Goal: Information Seeking & Learning: Compare options

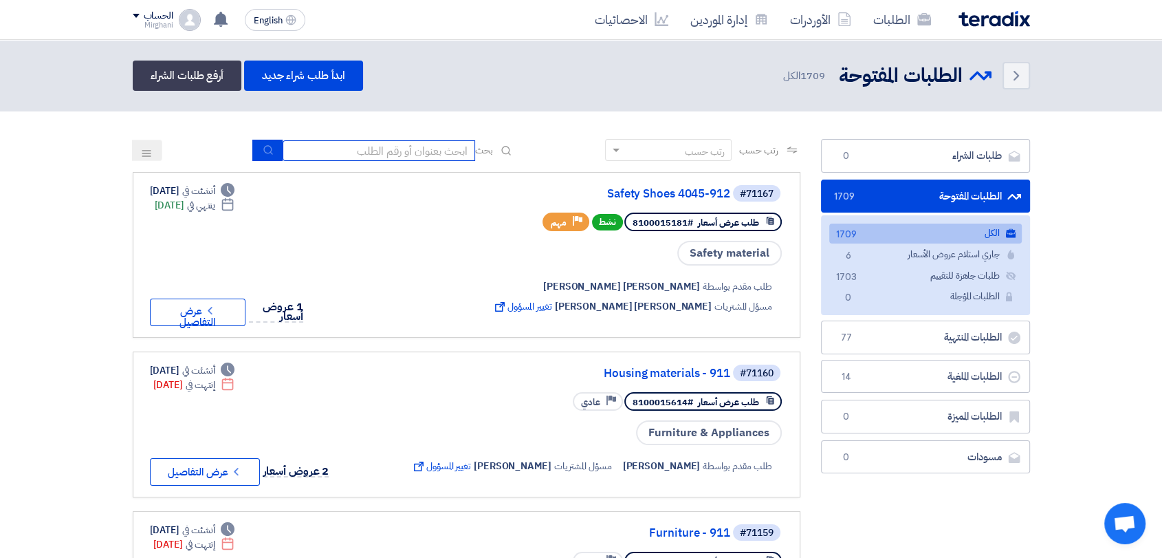
click at [404, 148] on input at bounding box center [379, 150] width 193 height 21
type input "911"
click at [263, 153] on icon "submit" at bounding box center [268, 149] width 11 height 11
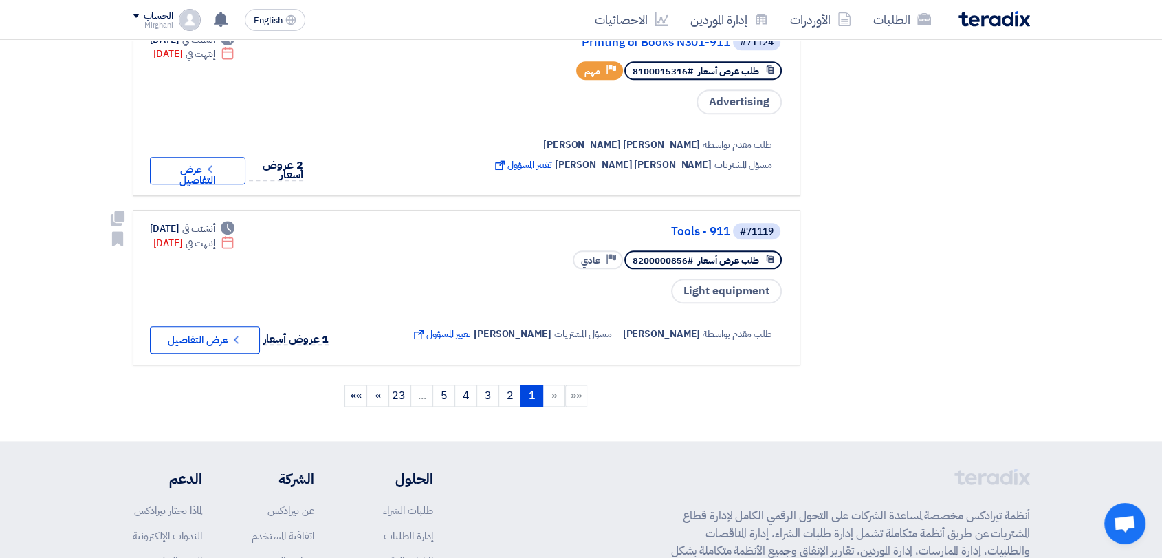
scroll to position [1604, 0]
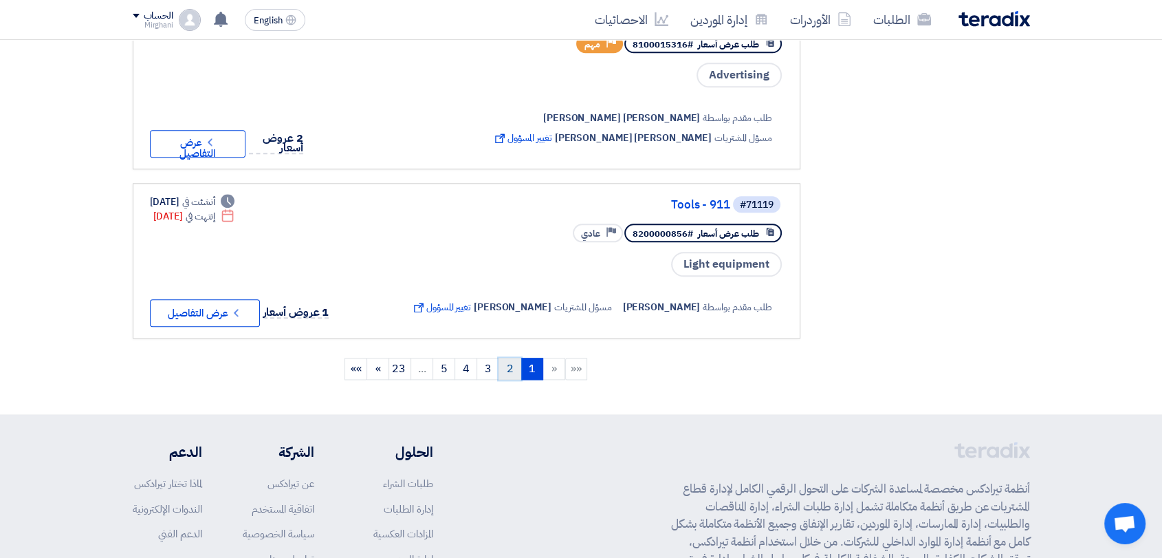
click at [511, 364] on link "2" at bounding box center [510, 369] width 23 height 22
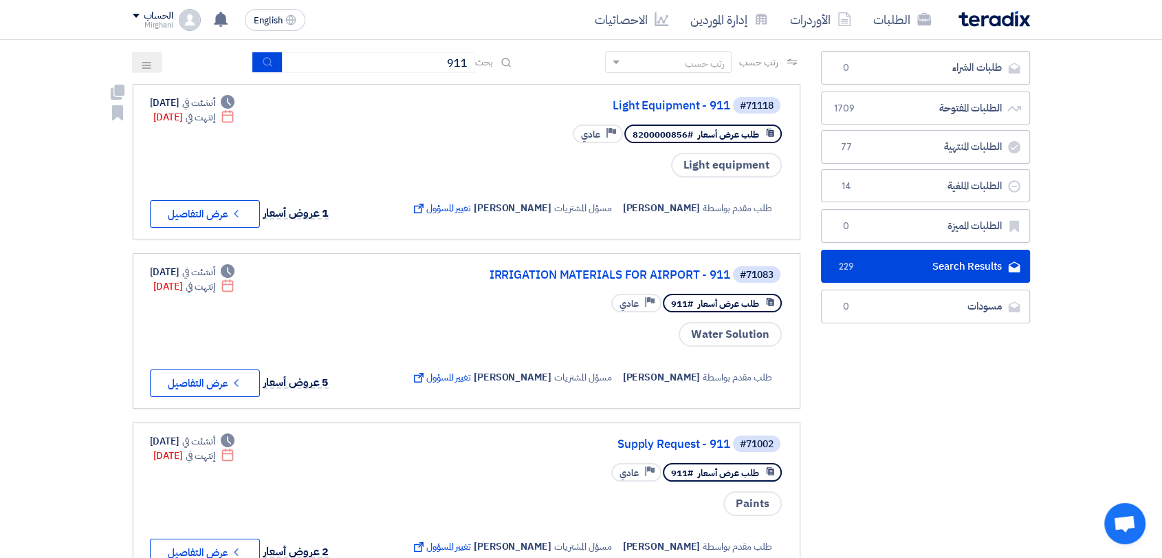
scroll to position [153, 0]
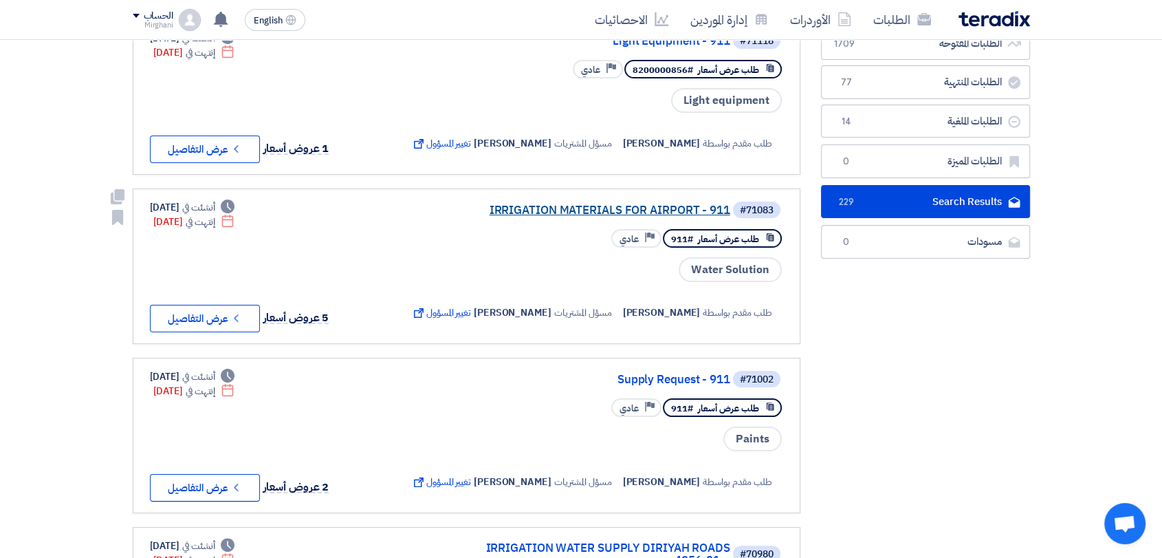
click at [574, 205] on link "IRRIGATION MATERIALS FOR AIRPORT - 911" at bounding box center [592, 210] width 275 height 12
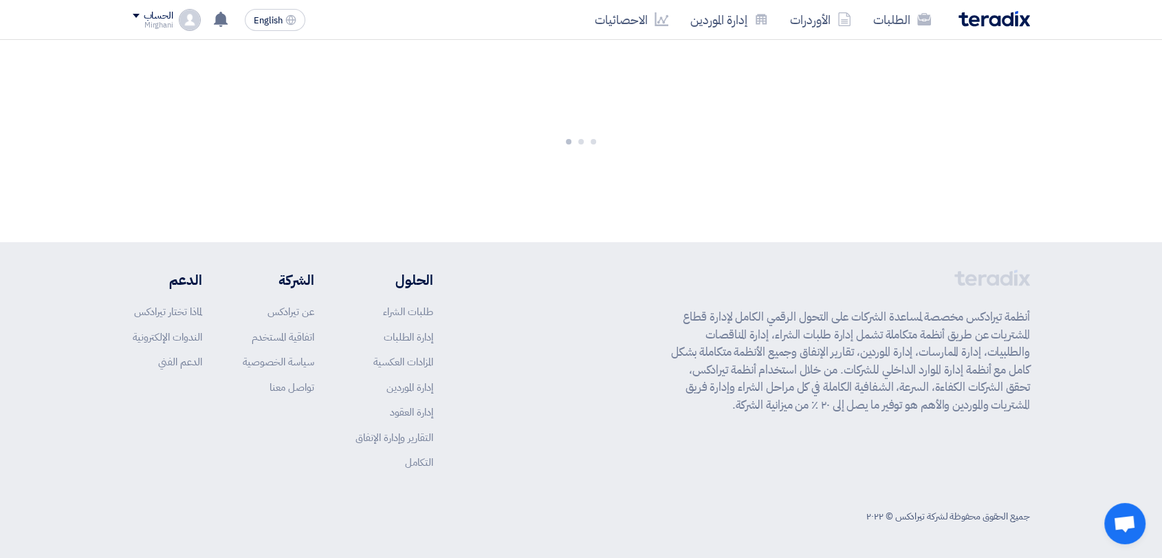
scroll to position [0, 0]
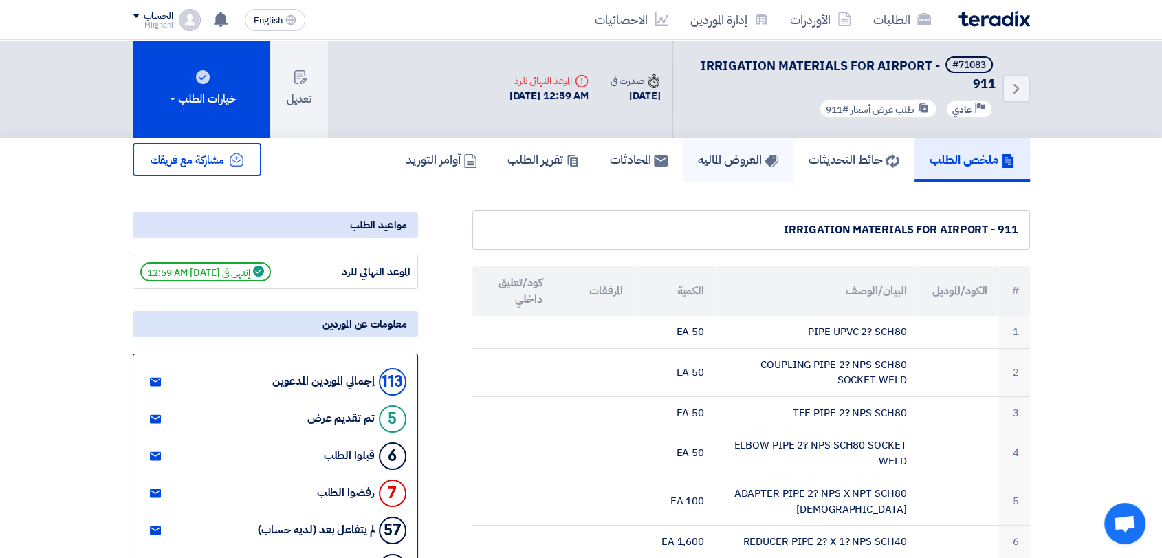
click at [709, 159] on h5 "العروض الماليه" at bounding box center [738, 159] width 80 height 16
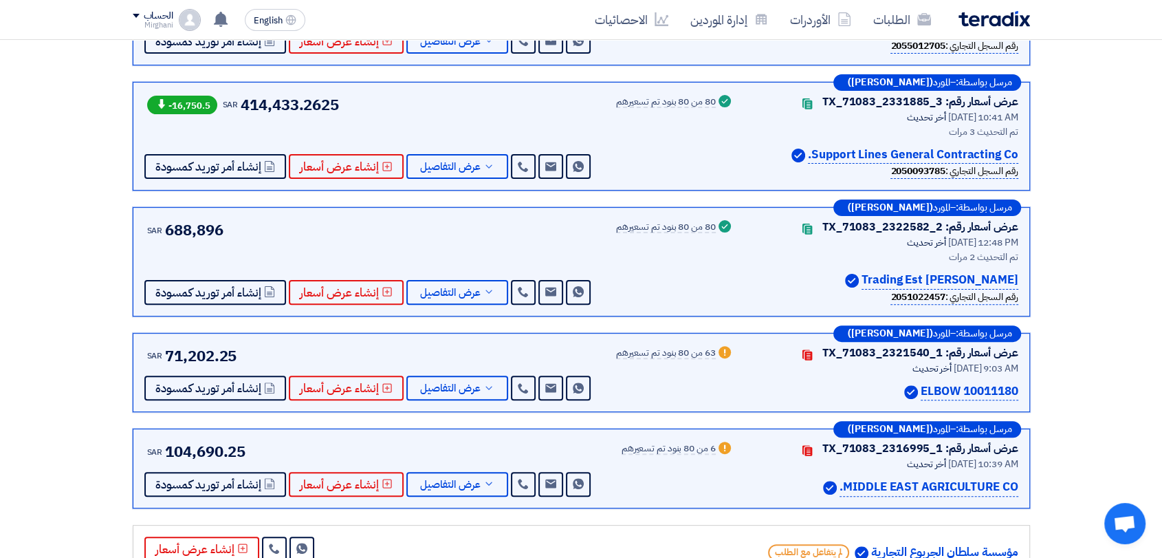
scroll to position [153, 0]
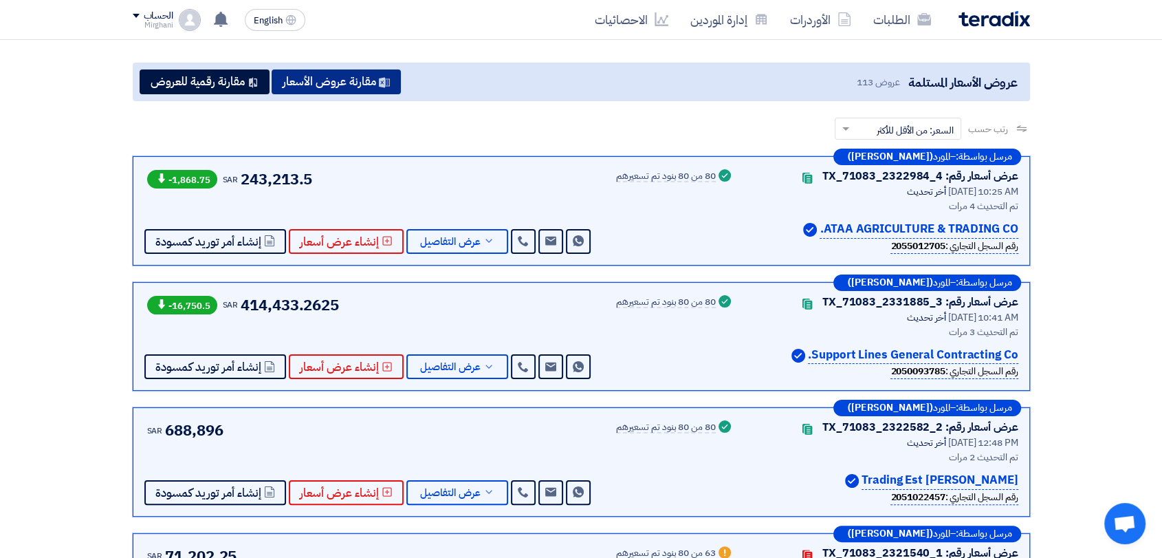
click at [337, 87] on button "مقارنة عروض الأسعار" at bounding box center [336, 81] width 129 height 25
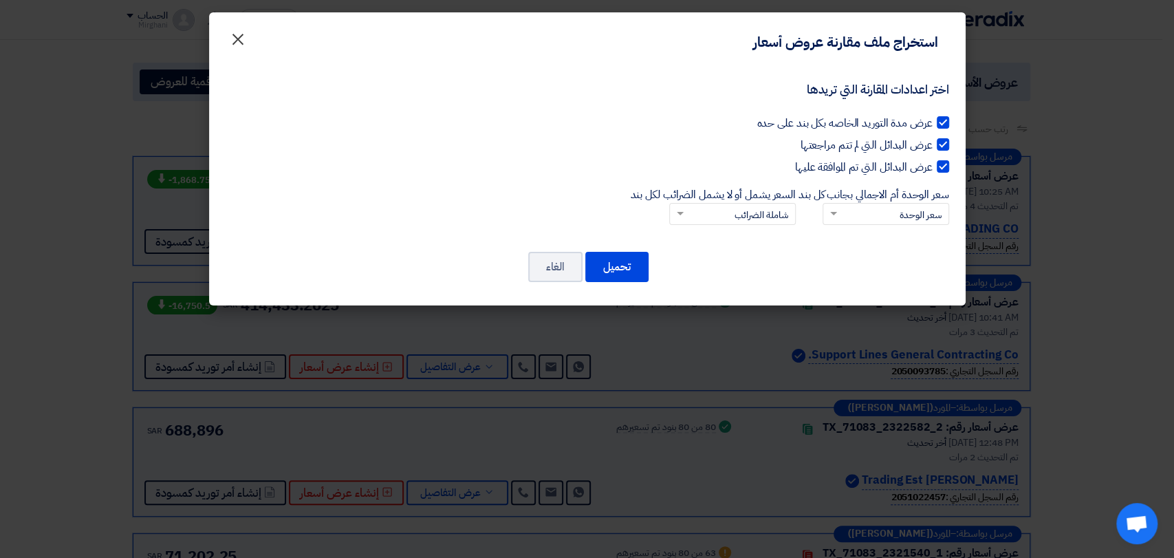
drag, startPoint x: 228, startPoint y: 51, endPoint x: 248, endPoint y: 43, distance: 22.2
click at [230, 46] on div "استخراج ملف مقارنة عروض أسعار ×" at bounding box center [587, 37] width 757 height 50
click at [232, 41] on span "×" at bounding box center [238, 38] width 17 height 41
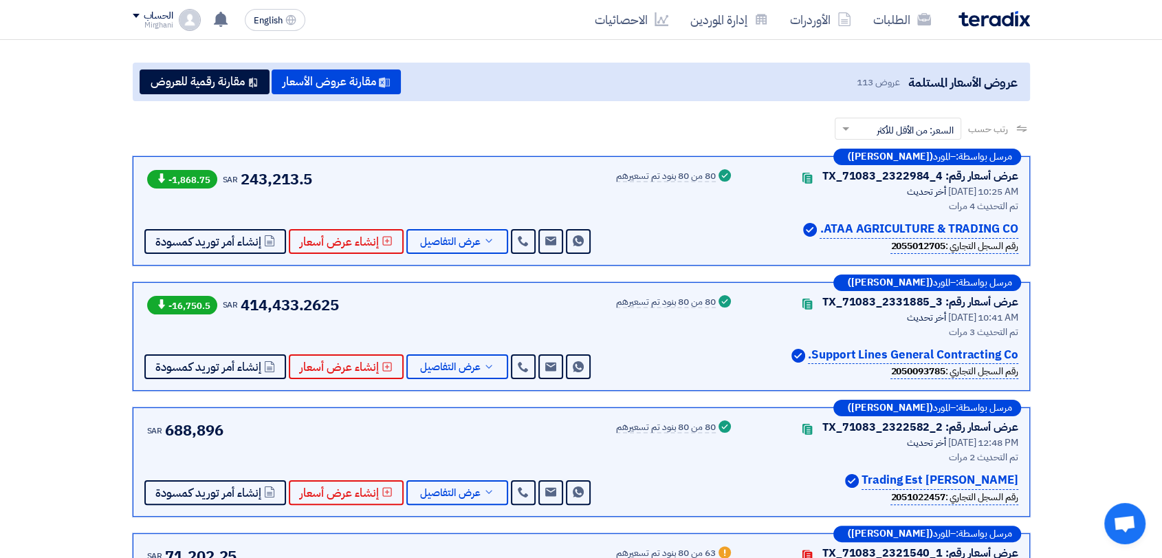
scroll to position [0, 0]
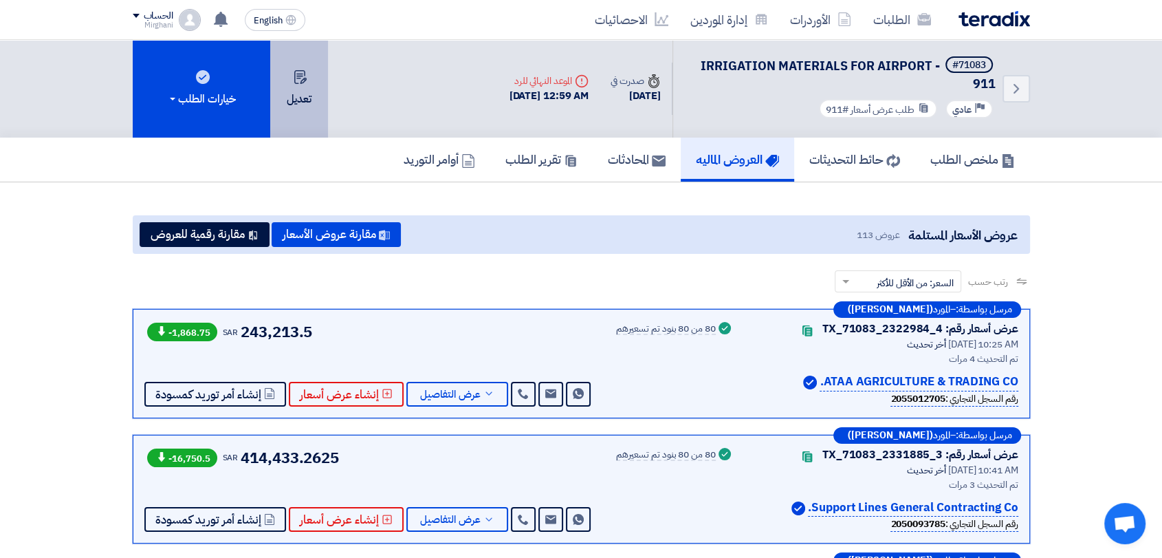
click at [303, 98] on button "تعديل" at bounding box center [299, 89] width 58 height 98
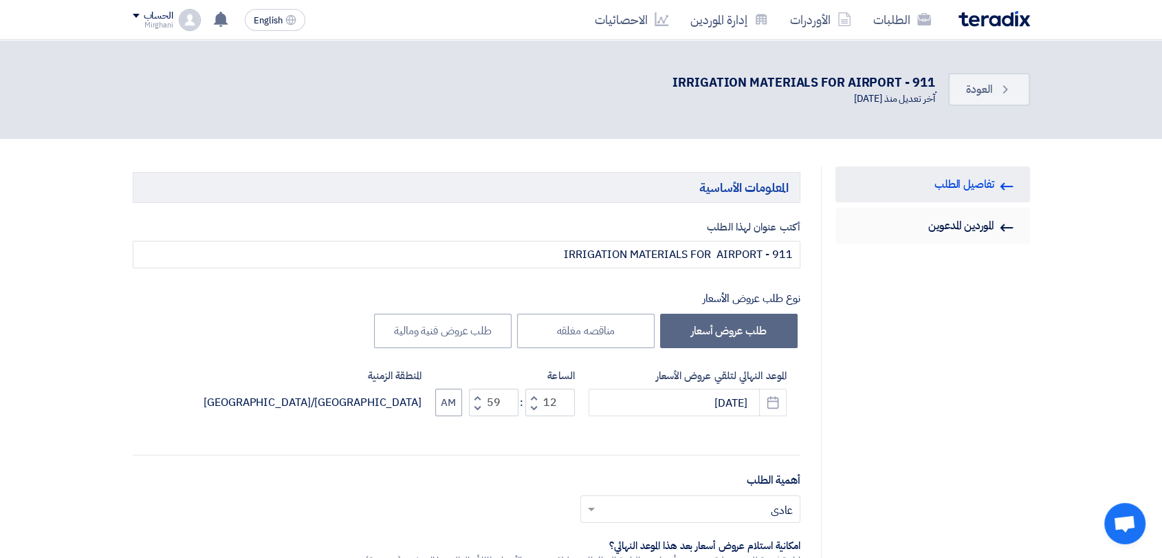
click at [939, 225] on link "Invited Suppliers الموردين المدعوين" at bounding box center [933, 226] width 195 height 36
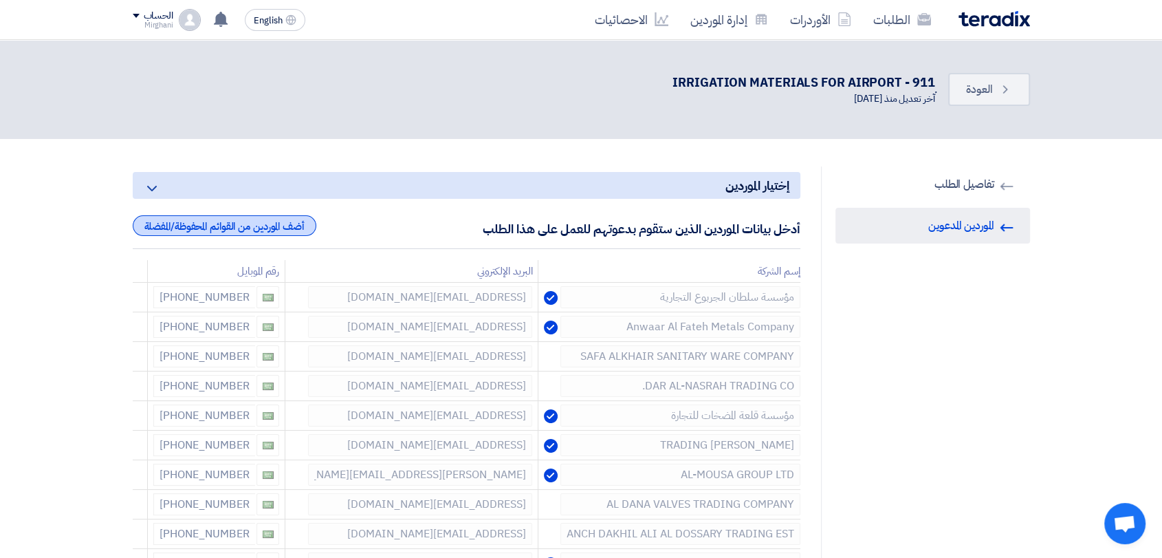
click at [238, 226] on div "أضف الموردين من القوائم المحفوظة/المفضلة" at bounding box center [225, 225] width 184 height 21
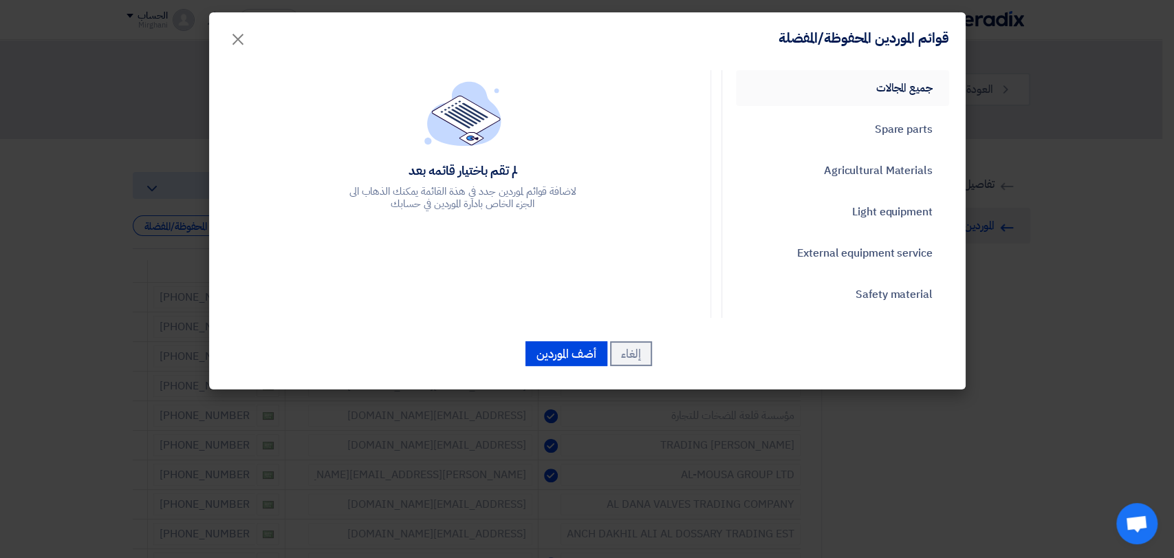
click at [849, 98] on link "جميع المجالات" at bounding box center [842, 88] width 213 height 36
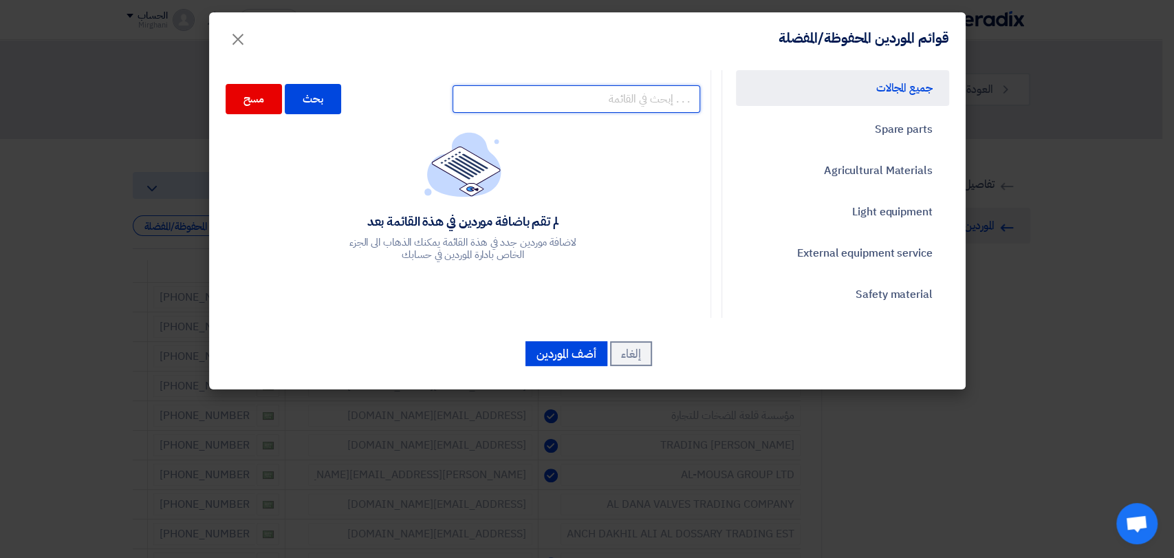
click at [563, 91] on input "text" at bounding box center [577, 99] width 248 height 28
type input "حقول"
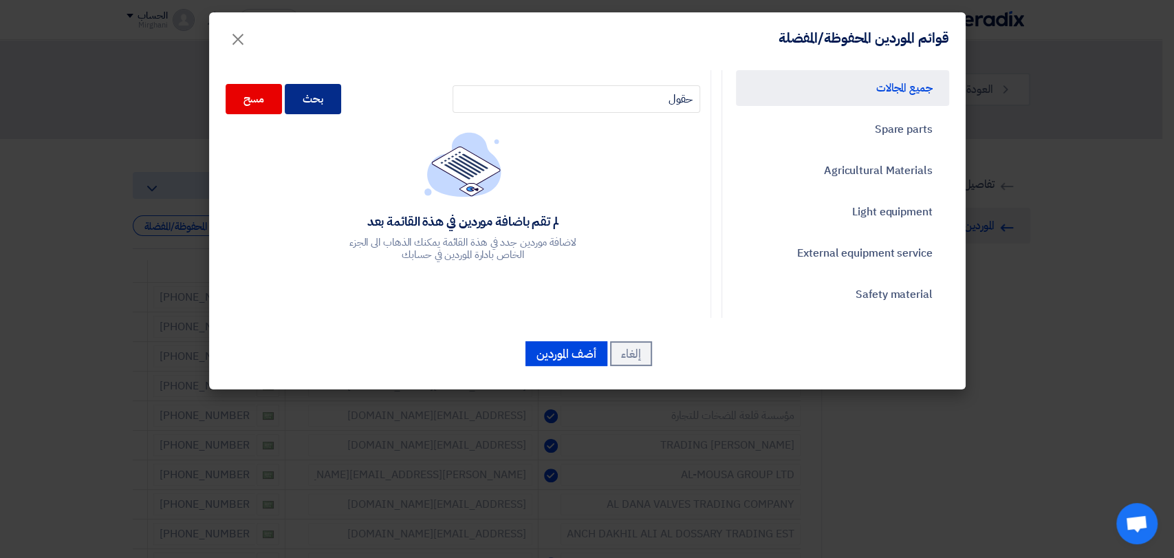
click at [334, 96] on div "بحث" at bounding box center [313, 99] width 56 height 30
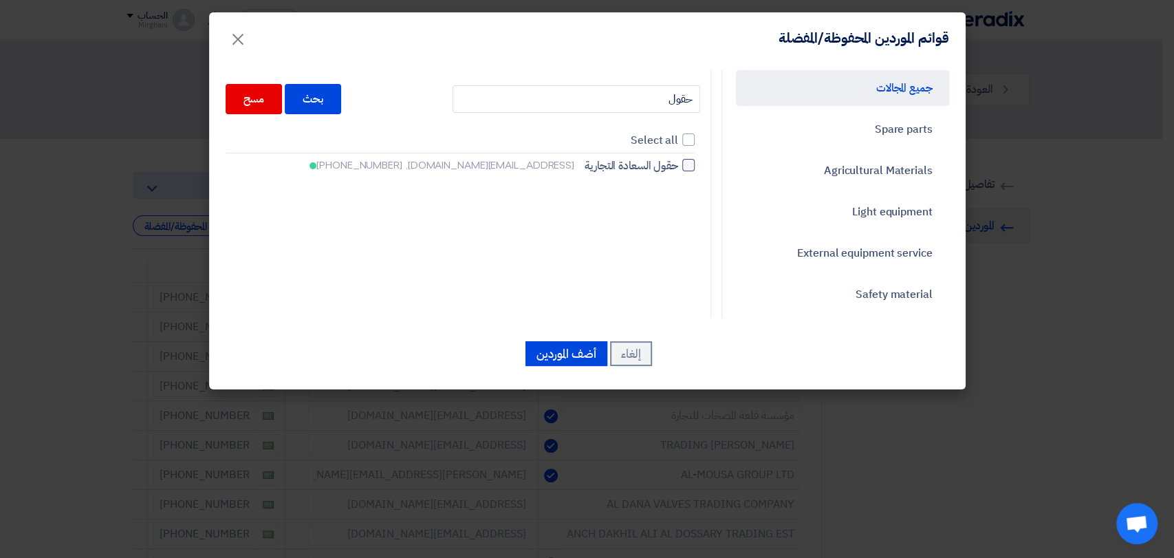
click at [695, 159] on div at bounding box center [688, 165] width 12 height 12
click at [678, 161] on input "حقول السعادة التجارية [EMAIL_ADDRESS][DOMAIN_NAME], [PHONE_NUMBER]" at bounding box center [673, 165] width 9 height 9
checkbox input "true"
click at [549, 353] on button "أضف الموردين" at bounding box center [566, 353] width 82 height 25
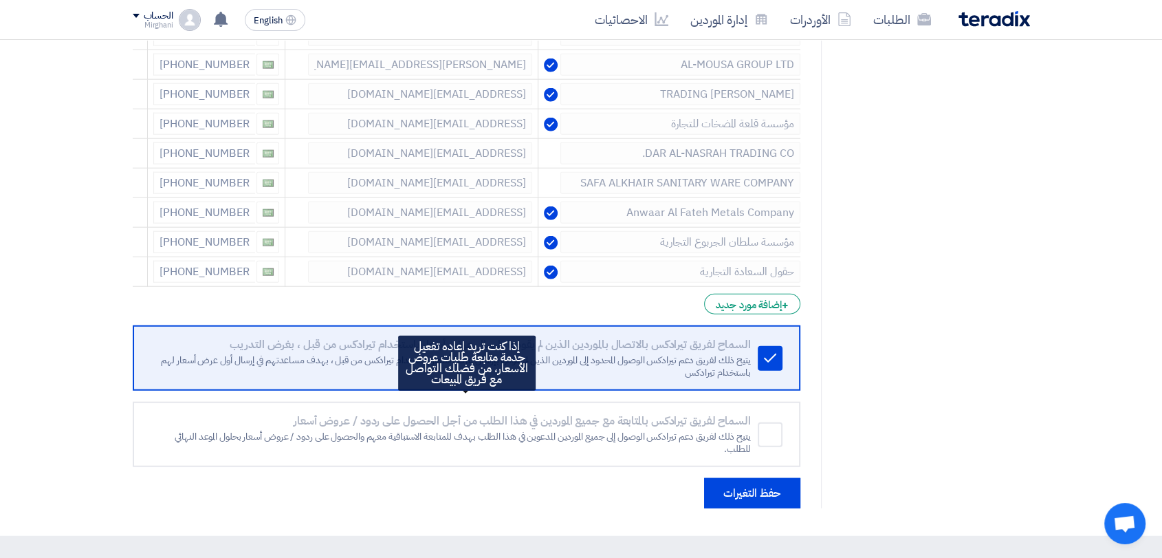
scroll to position [3439, 0]
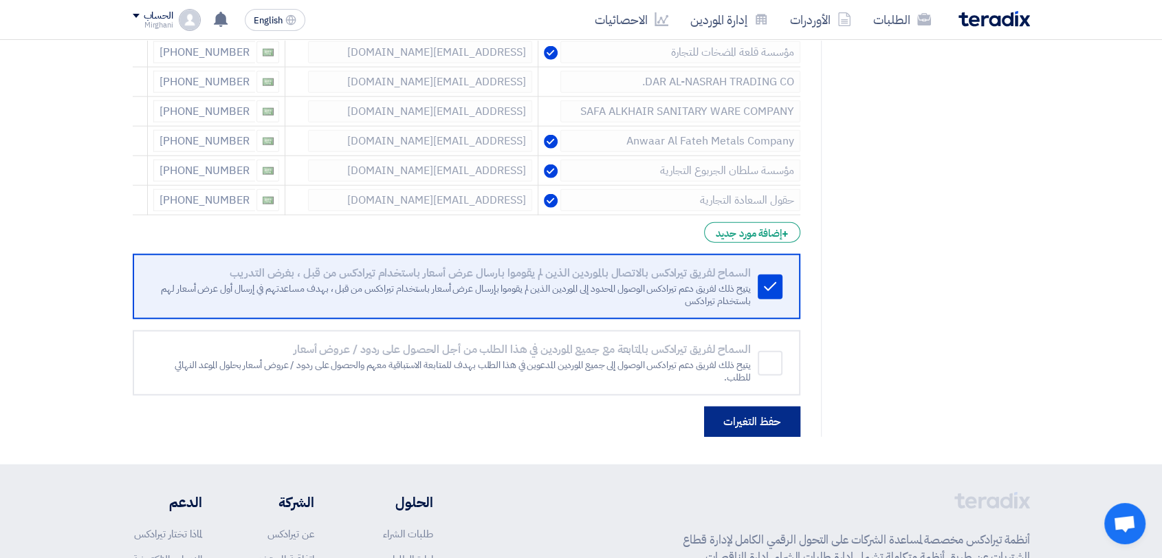
click at [710, 409] on button "حفظ التغيرات" at bounding box center [752, 421] width 96 height 30
click at [739, 410] on button "حفظ التغيرات" at bounding box center [752, 421] width 96 height 30
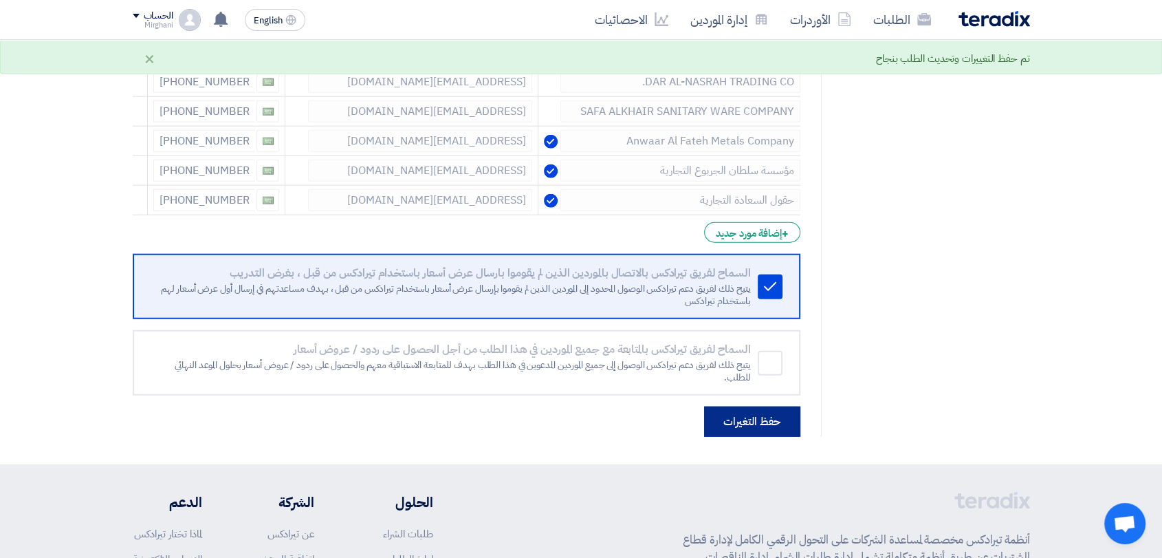
scroll to position [0, 0]
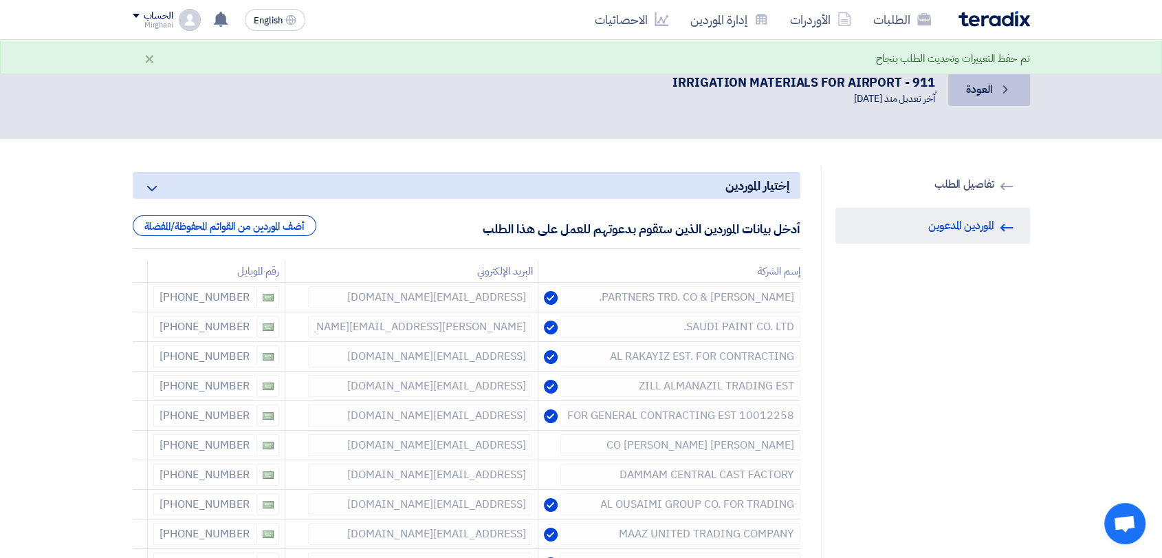
click at [964, 88] on link "Back العودة" at bounding box center [988, 89] width 81 height 33
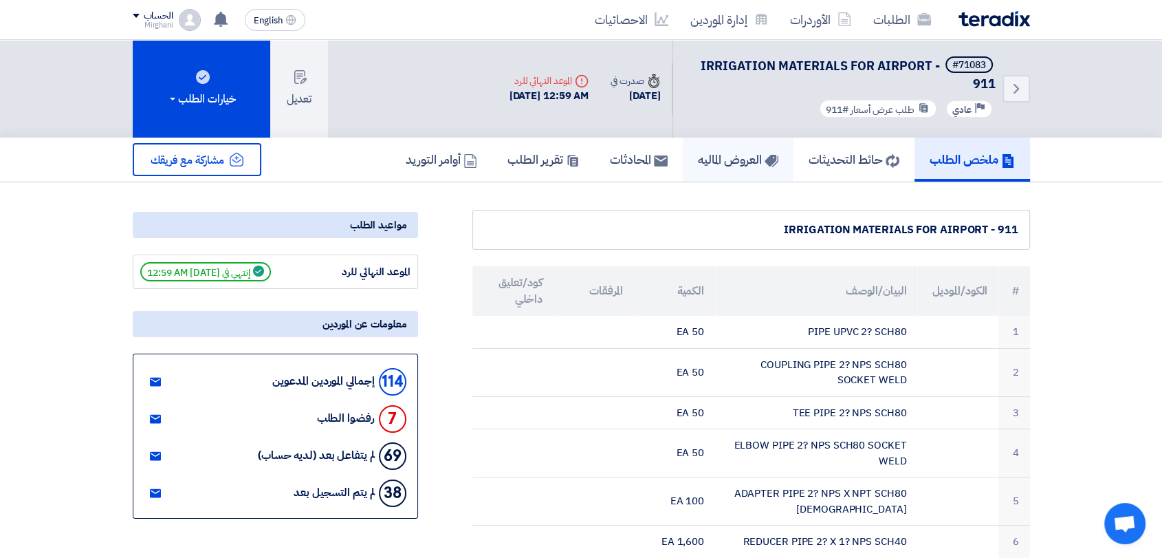
click at [745, 159] on h5 "العروض الماليه" at bounding box center [738, 159] width 80 height 16
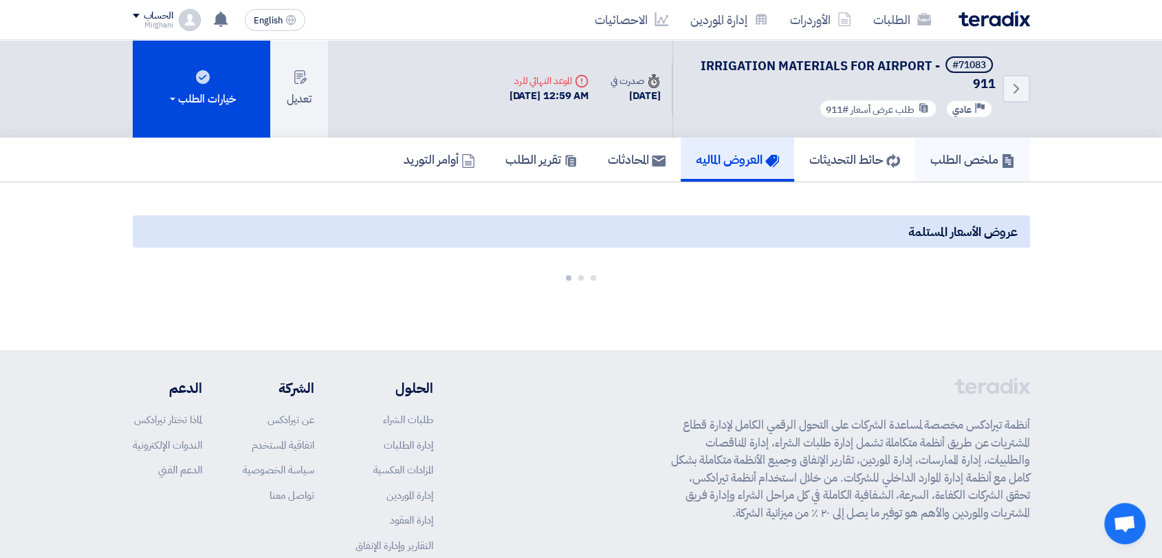
click at [924, 154] on link "ملخص الطلب" at bounding box center [972, 160] width 115 height 44
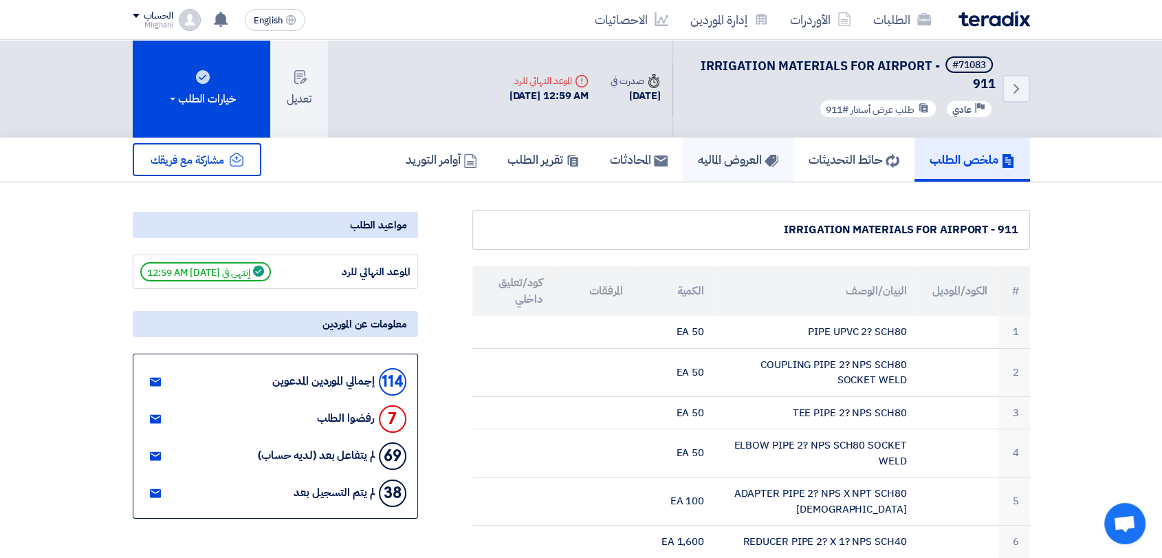
click at [757, 143] on link "العروض الماليه" at bounding box center [738, 160] width 111 height 44
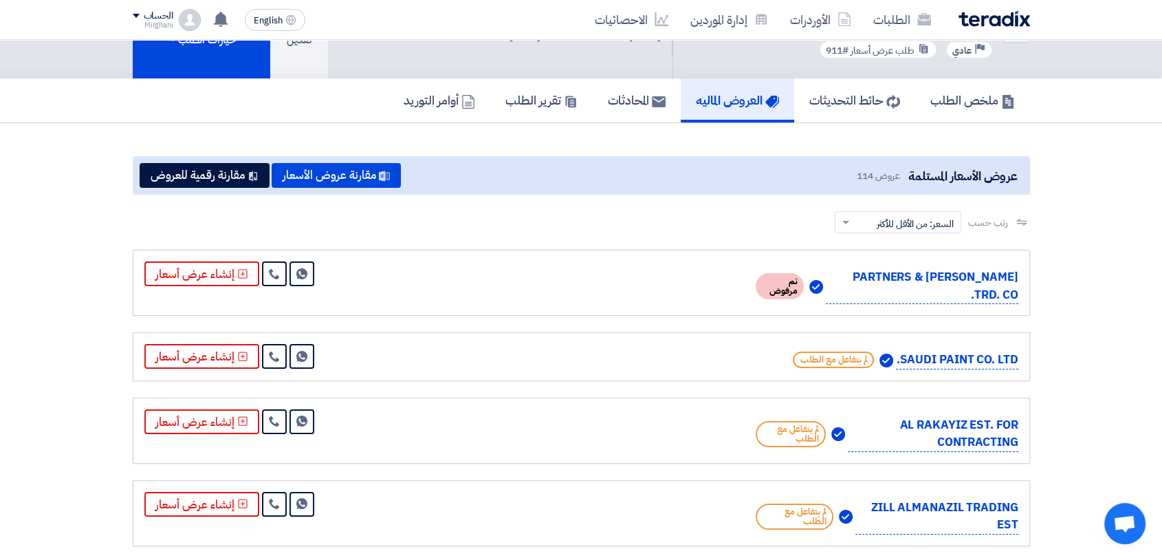
scroll to position [76, 0]
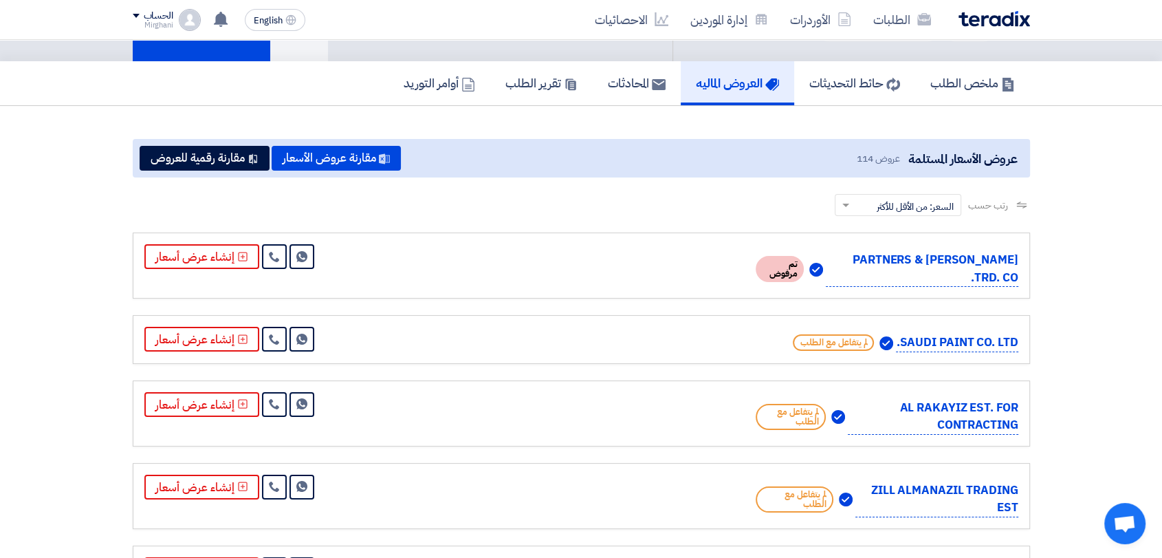
drag, startPoint x: 689, startPoint y: 325, endPoint x: 617, endPoint y: 239, distance: 111.7
click at [617, 239] on div "[PERSON_NAME] & PARTNERS TRD. CO. تم مرفوض Send Message" at bounding box center [581, 265] width 897 height 66
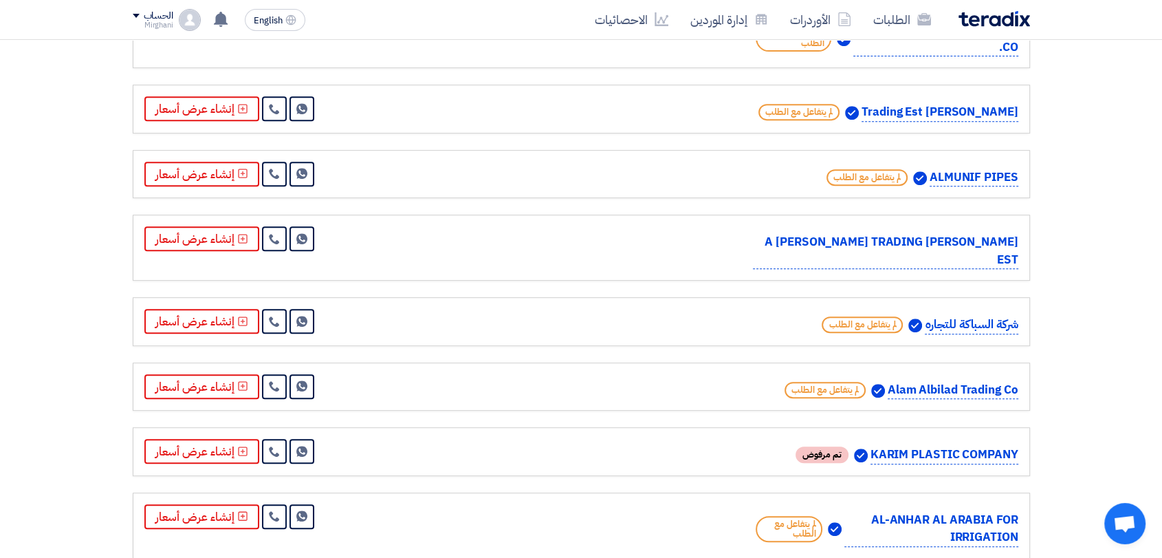
drag, startPoint x: 620, startPoint y: 349, endPoint x: 617, endPoint y: 358, distance: 9.4
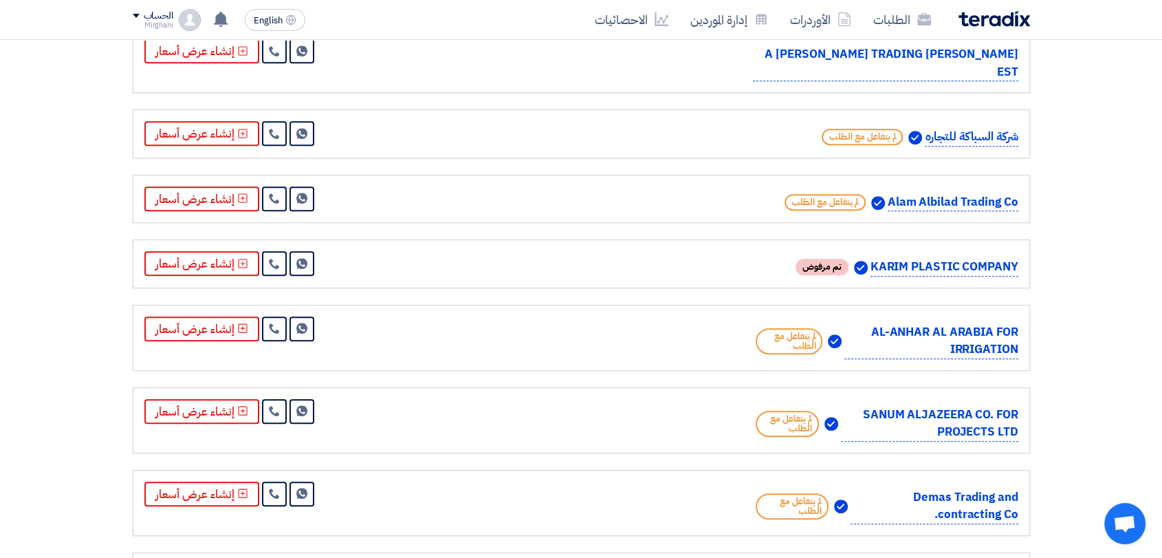
scroll to position [6036, 0]
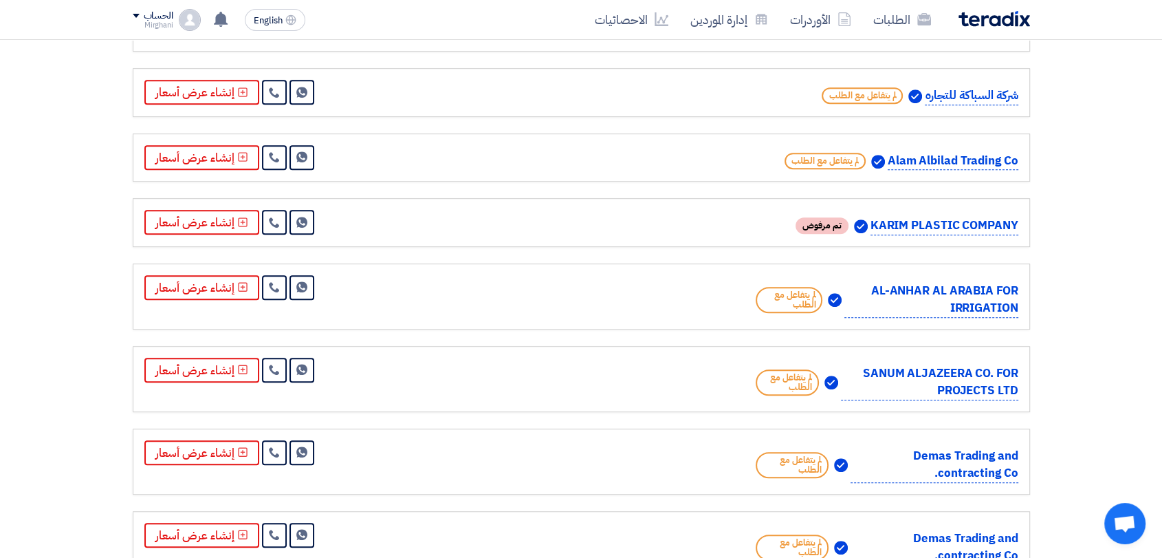
drag, startPoint x: 617, startPoint y: 358, endPoint x: 1043, endPoint y: 340, distance: 426.7
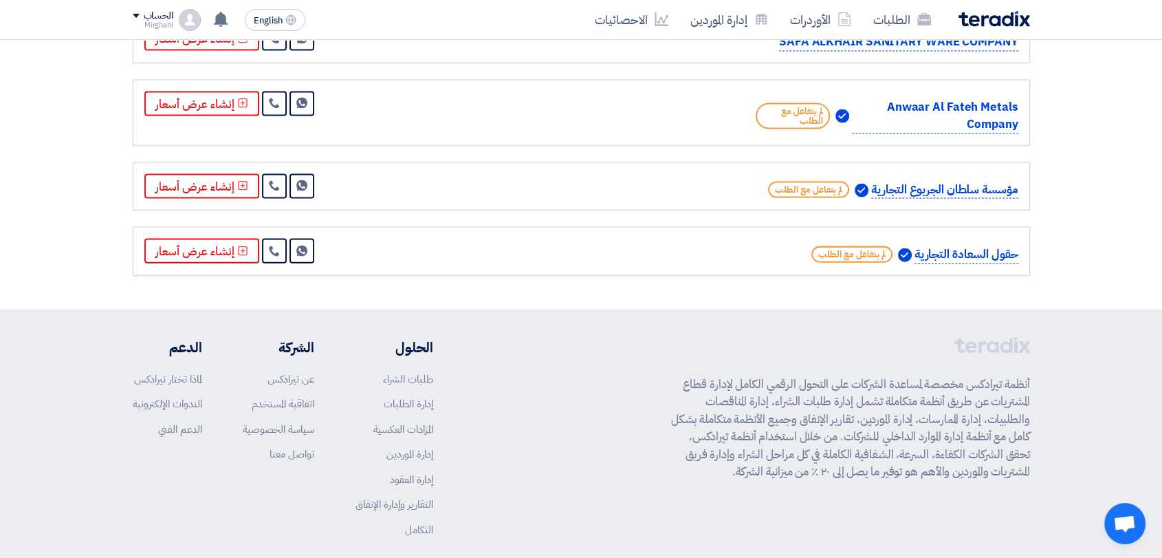
scroll to position [8255, 0]
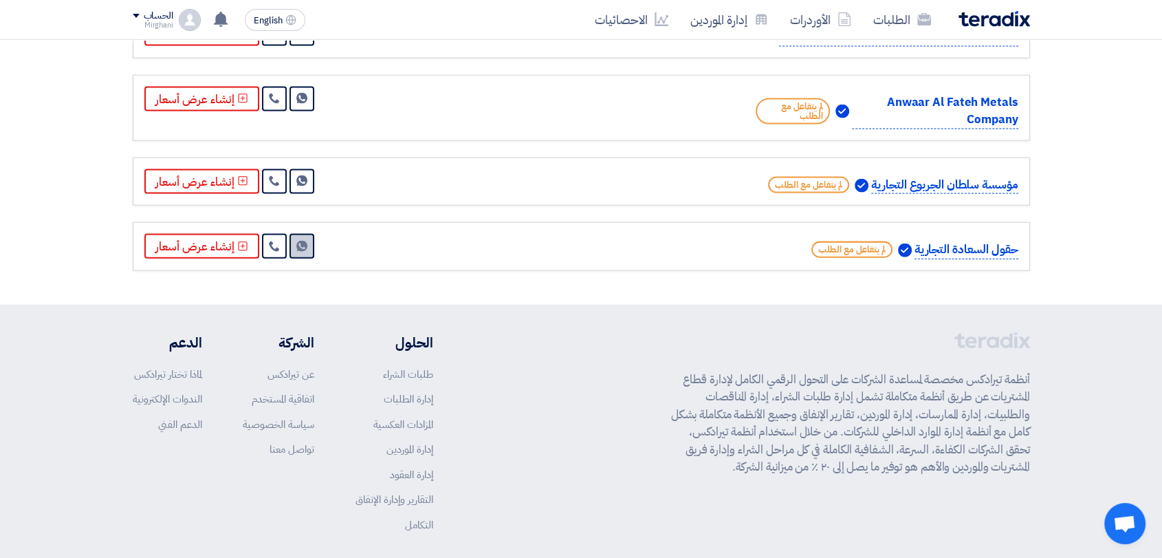
click at [290, 234] on link "Send Message" at bounding box center [302, 246] width 25 height 25
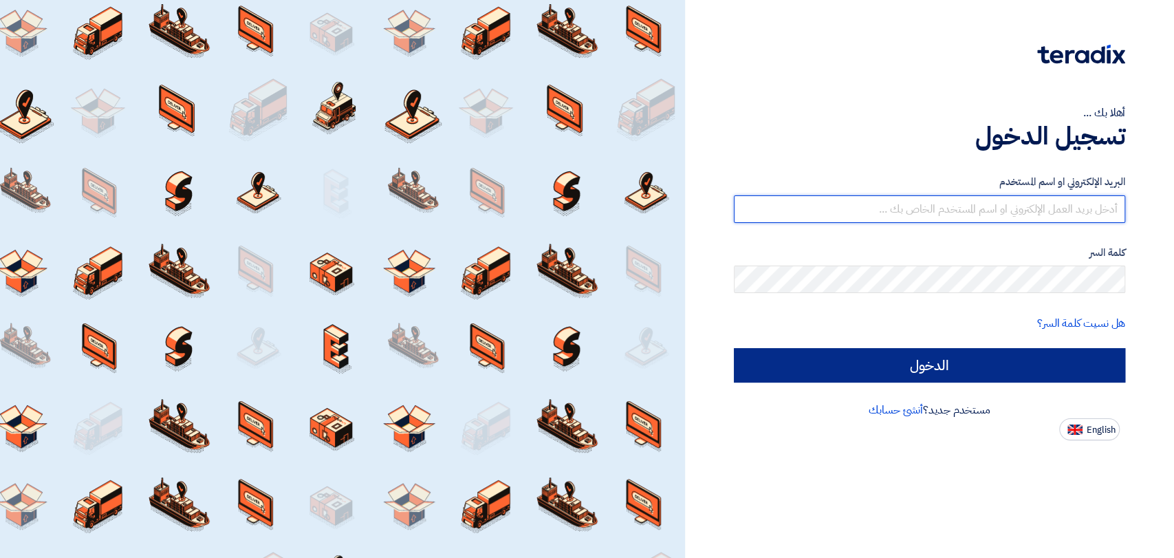
type input "mirghani@nabatat.com.sa"
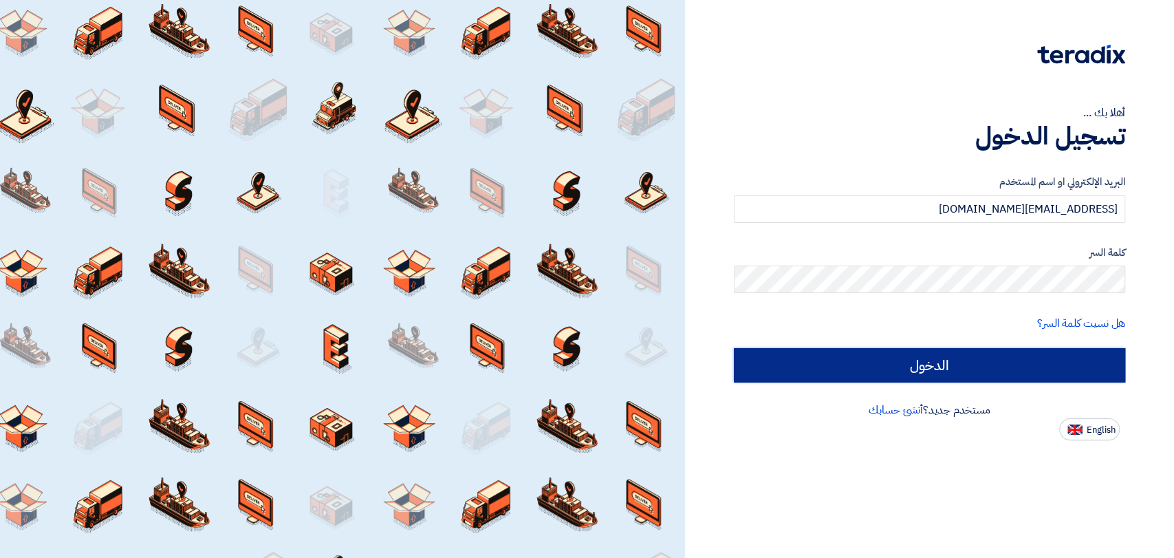
click at [869, 353] on input "الدخول" at bounding box center [929, 365] width 391 height 34
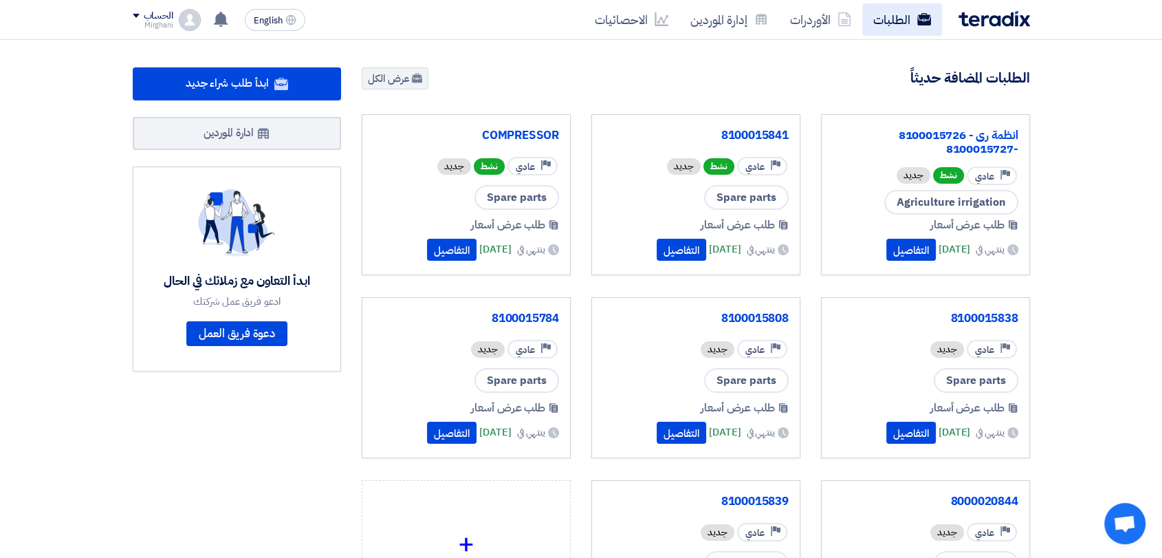
click at [915, 5] on link "الطلبات" at bounding box center [902, 19] width 80 height 32
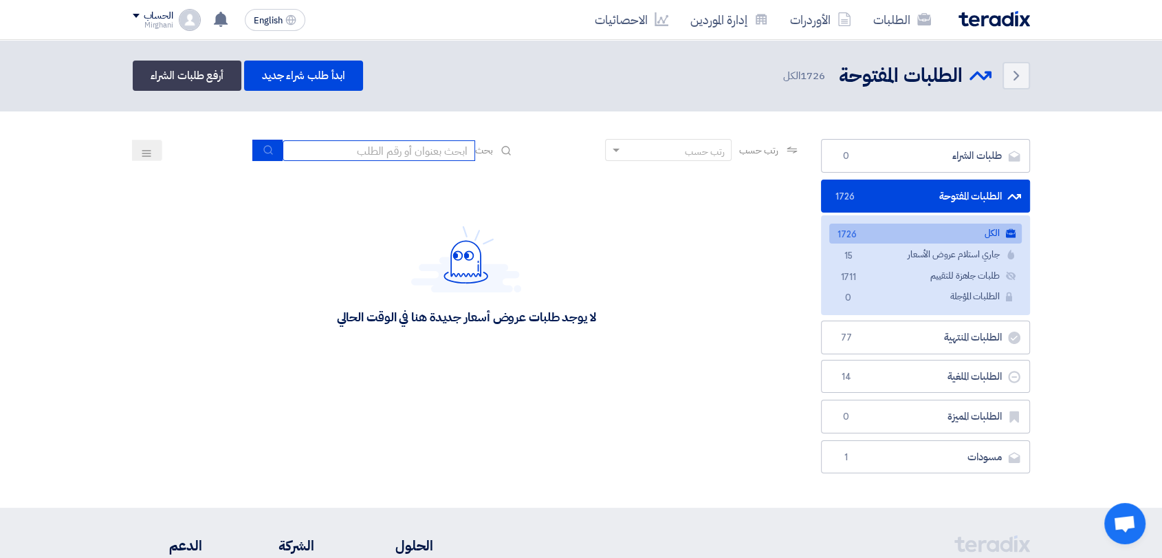
click at [368, 151] on input at bounding box center [379, 150] width 193 height 21
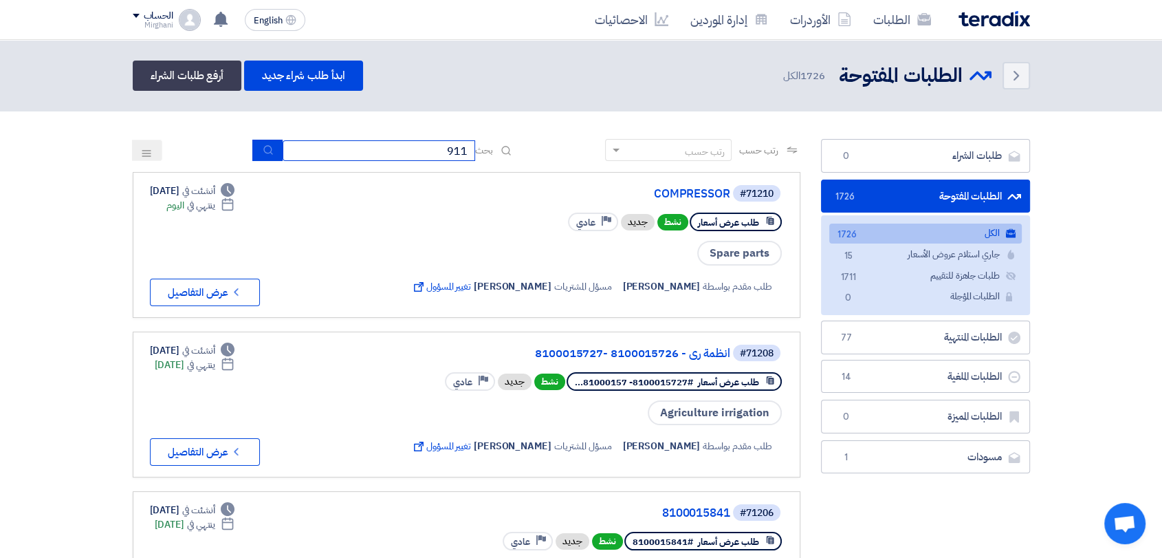
type input "911"
click at [263, 153] on icon "submit" at bounding box center [268, 149] width 11 height 11
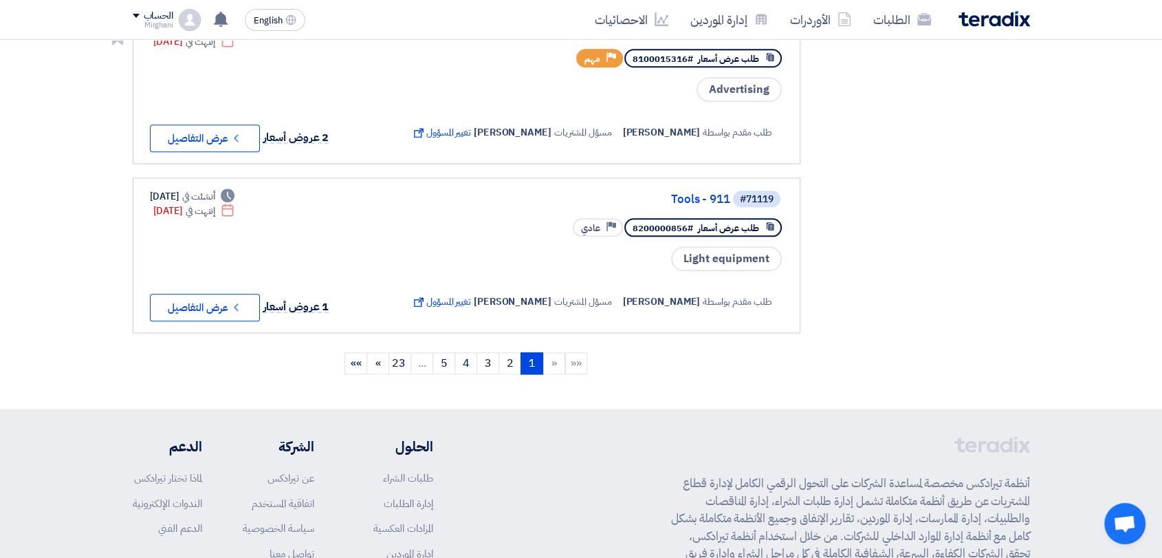
scroll to position [1769, 0]
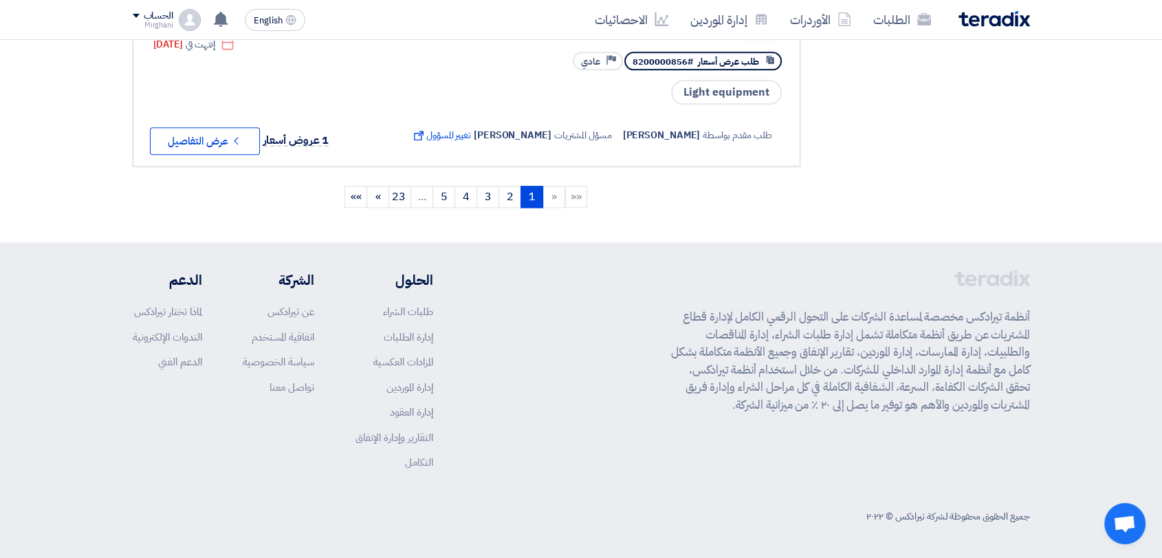
click at [505, 184] on ngb-pagination "«« « 1 (current) 2 3 4 5 ... 23 » »»" at bounding box center [467, 197] width 668 height 34
click at [507, 195] on link "2" at bounding box center [510, 197] width 23 height 22
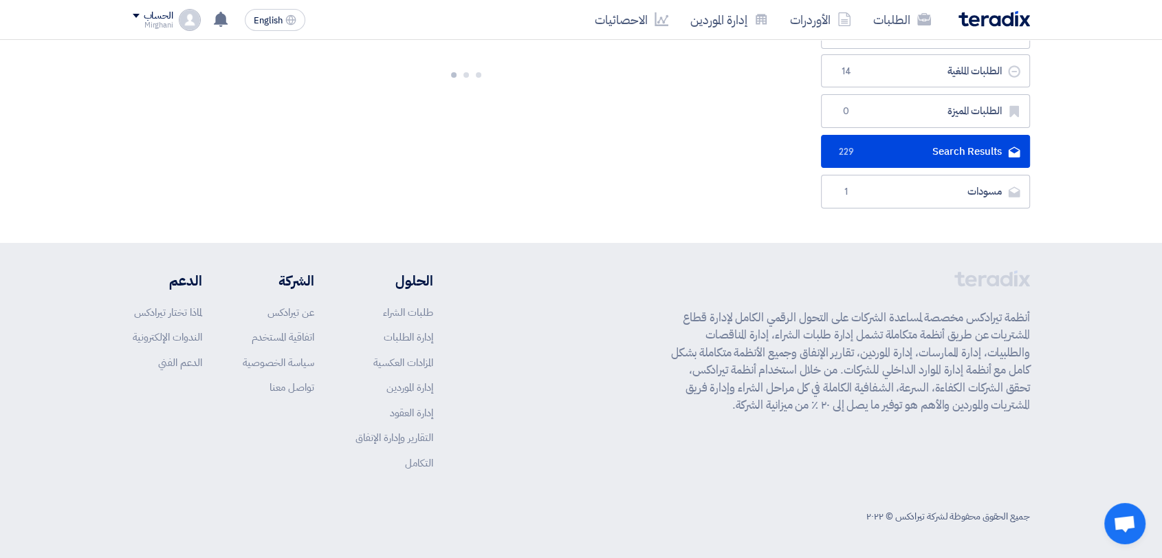
scroll to position [0, 0]
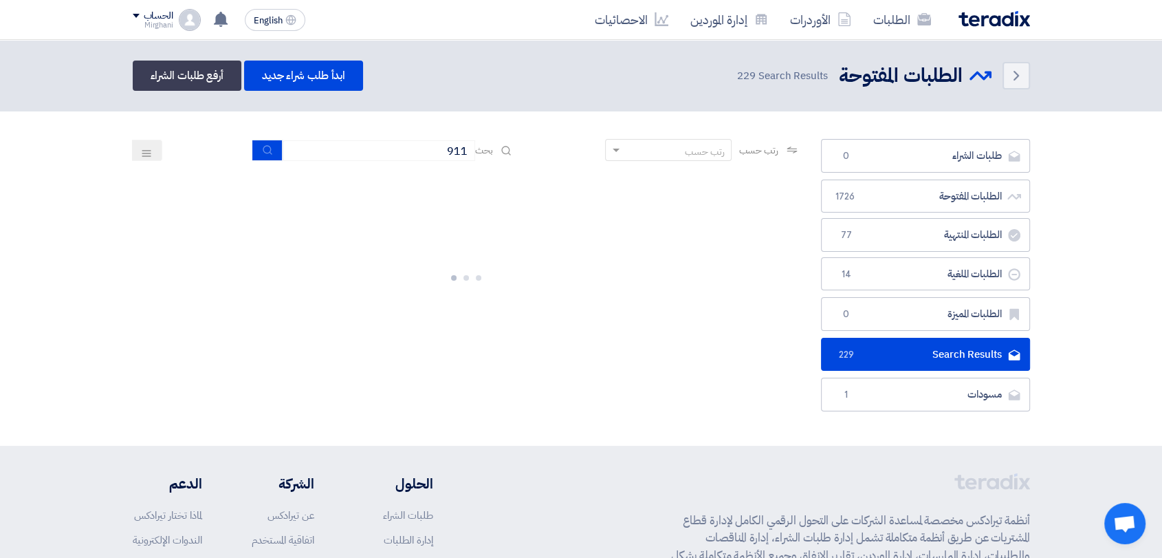
drag, startPoint x: 664, startPoint y: 358, endPoint x: 482, endPoint y: 323, distance: 185.1
click at [482, 323] on div at bounding box center [467, 275] width 668 height 206
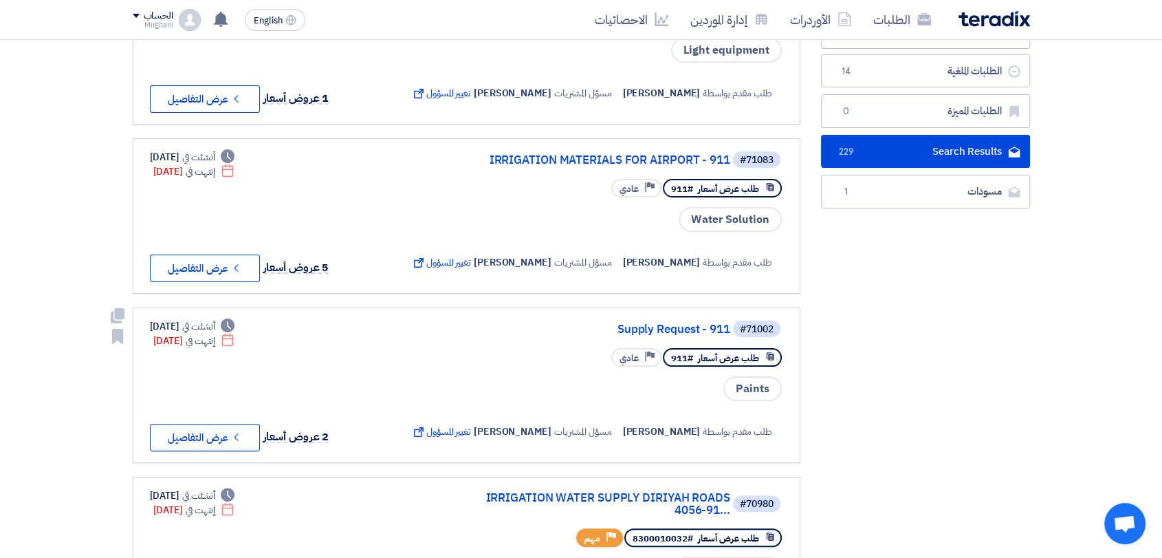
scroll to position [229, 0]
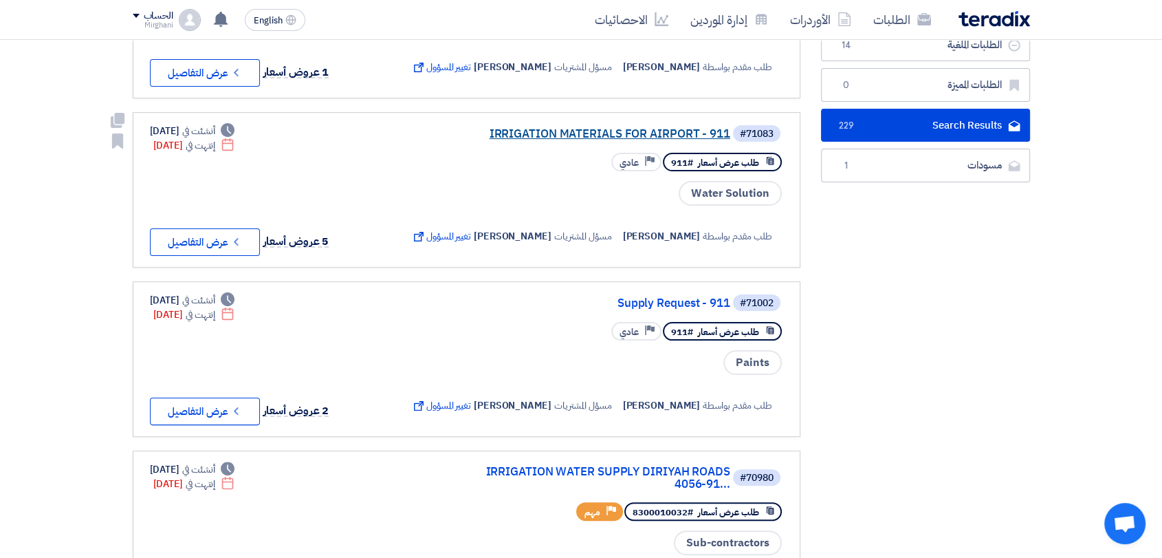
click at [558, 135] on link "IRRIGATION MATERIALS FOR AIRPORT - 911" at bounding box center [592, 134] width 275 height 12
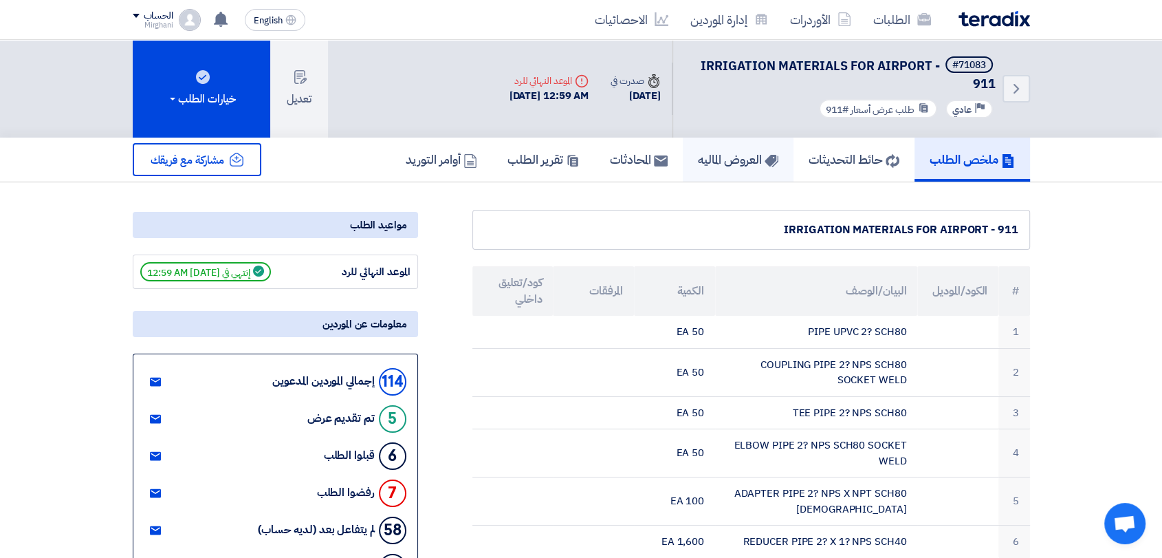
click at [717, 151] on h5 "العروض الماليه" at bounding box center [738, 159] width 80 height 16
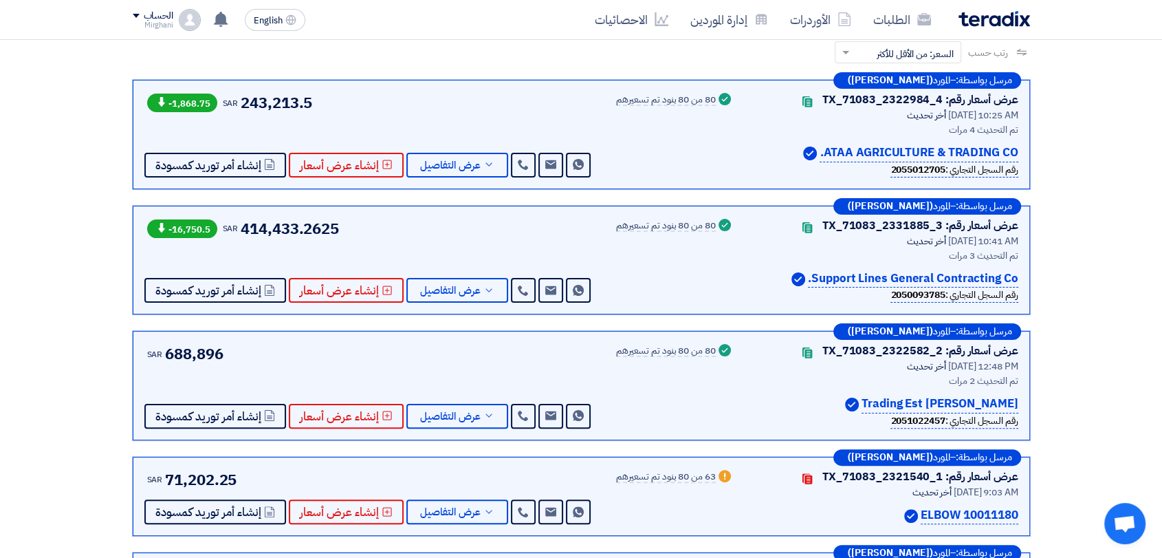
scroll to position [76, 0]
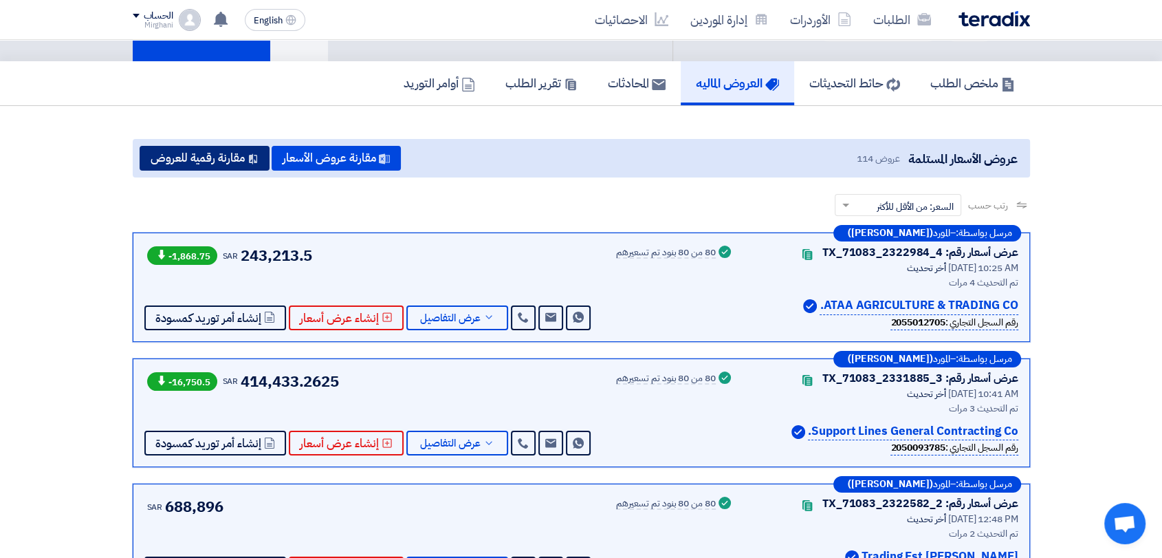
click at [226, 157] on button "مقارنة رقمية للعروض" at bounding box center [205, 158] width 130 height 25
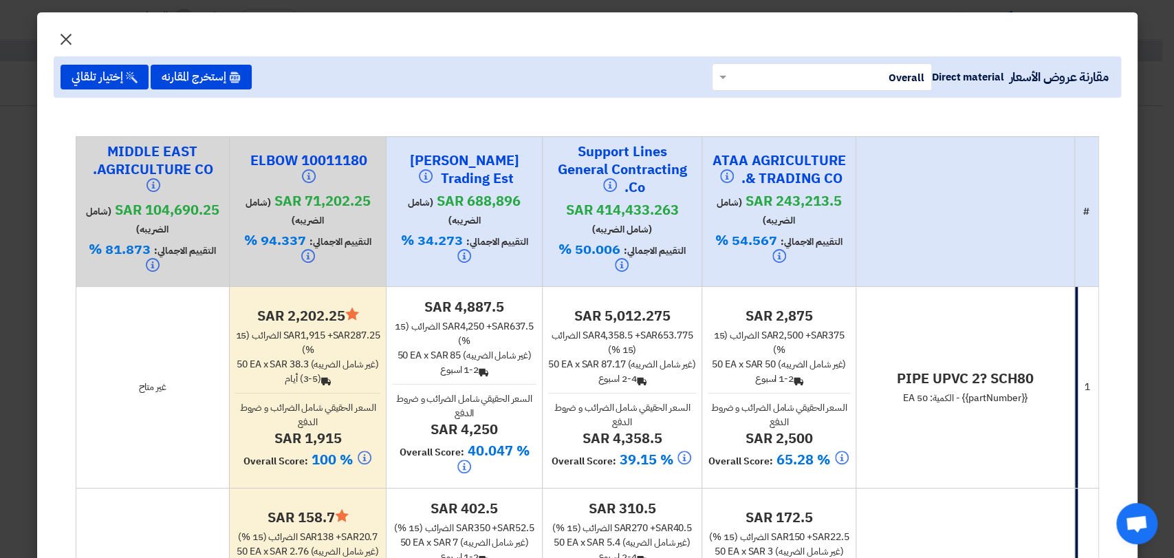
click at [60, 39] on button "×" at bounding box center [66, 36] width 39 height 28
click at [67, 36] on span "×" at bounding box center [66, 38] width 17 height 41
click at [60, 40] on button "×" at bounding box center [66, 36] width 39 height 28
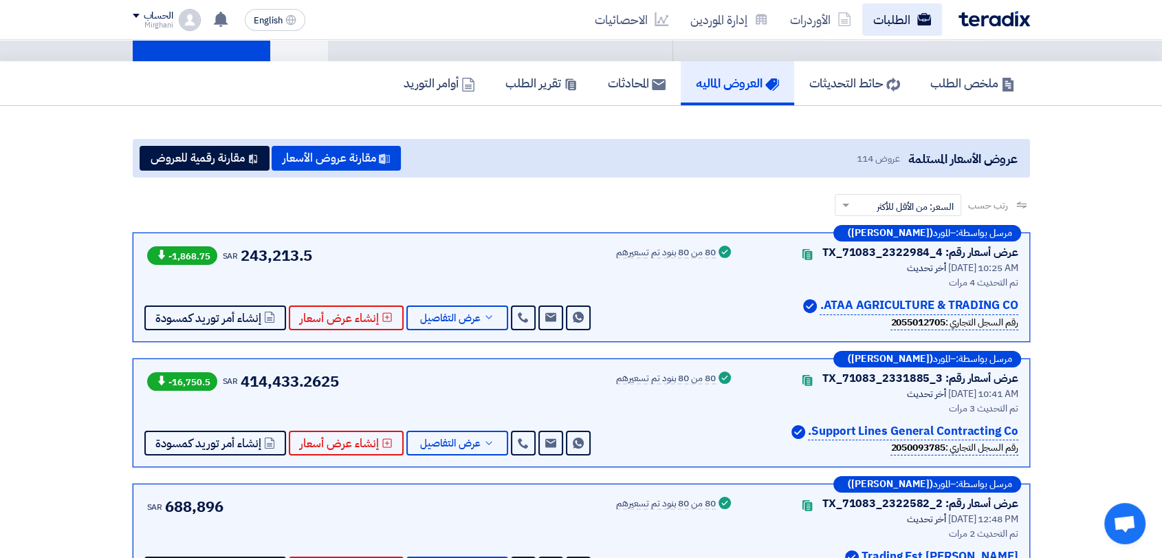
click at [913, 14] on link "الطلبات" at bounding box center [902, 19] width 80 height 32
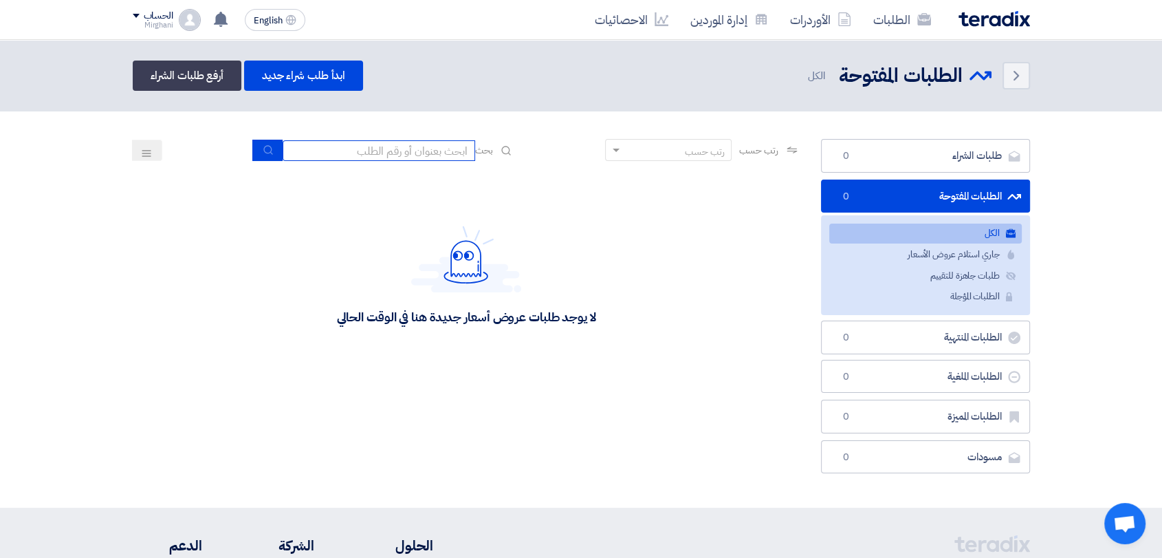
click at [370, 140] on input at bounding box center [379, 150] width 193 height 21
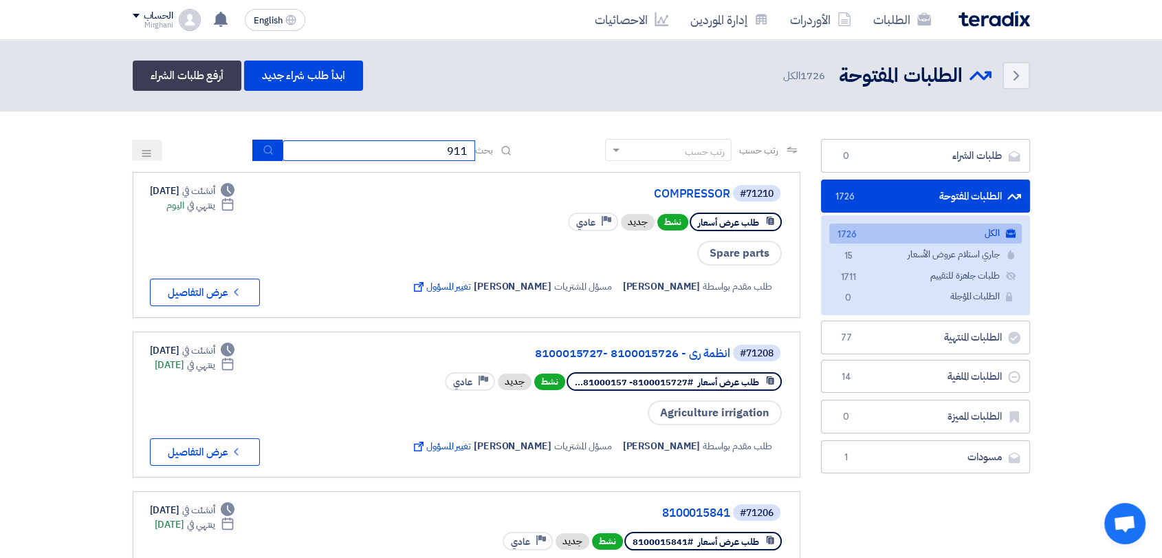
type input "911"
click at [268, 149] on icon "submit" at bounding box center [268, 149] width 11 height 11
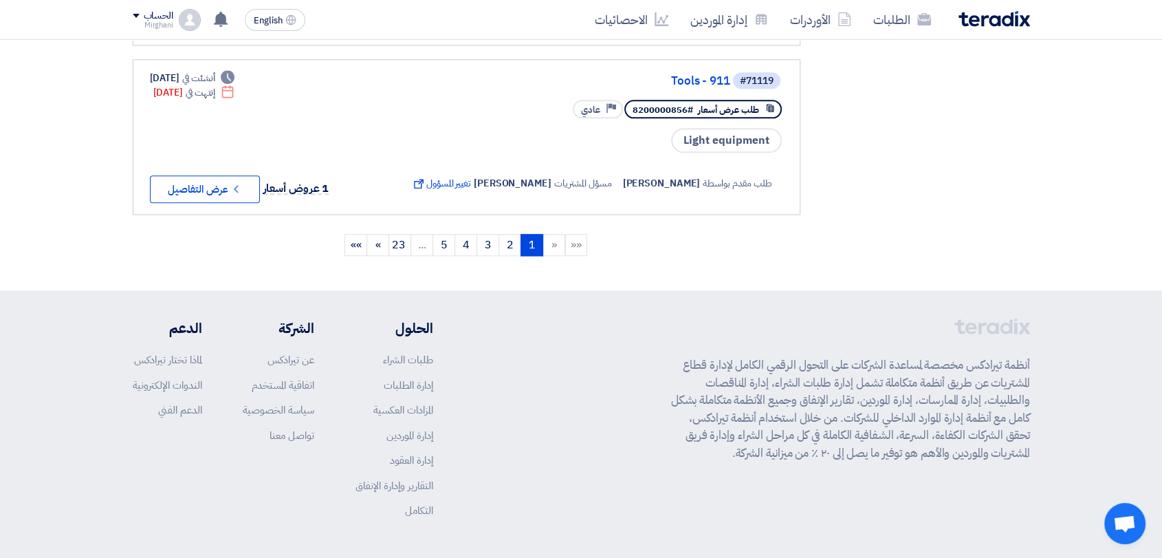
scroll to position [1681, 0]
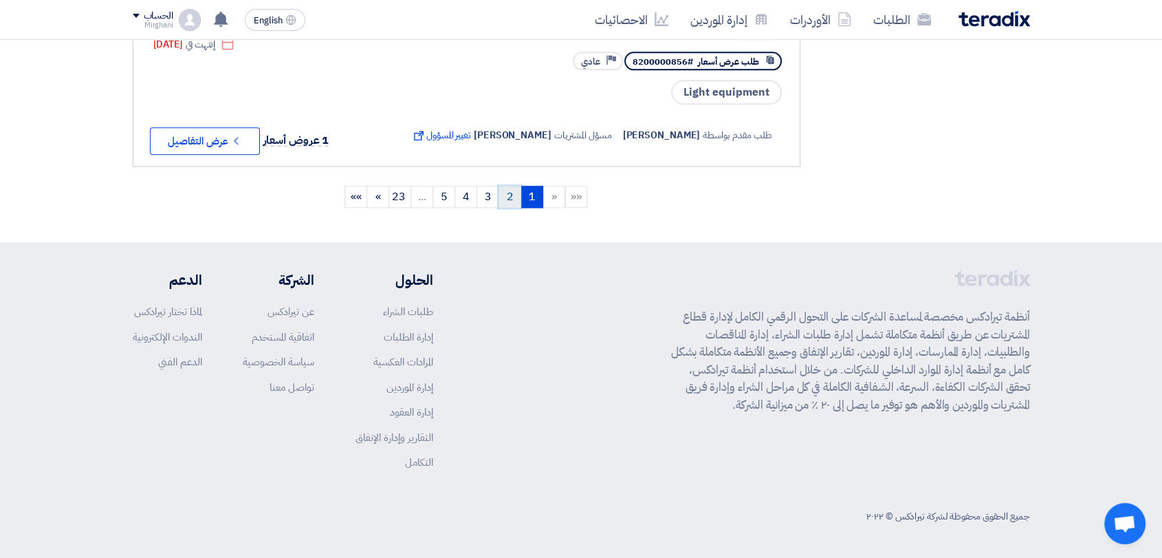
click at [516, 208] on link "2" at bounding box center [510, 197] width 23 height 22
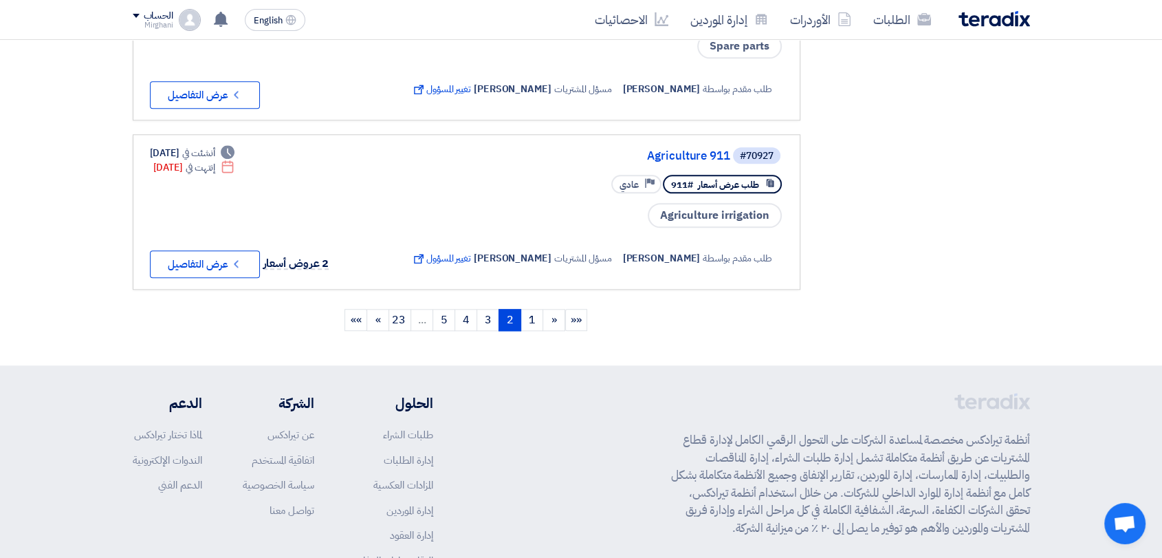
scroll to position [1528, 0]
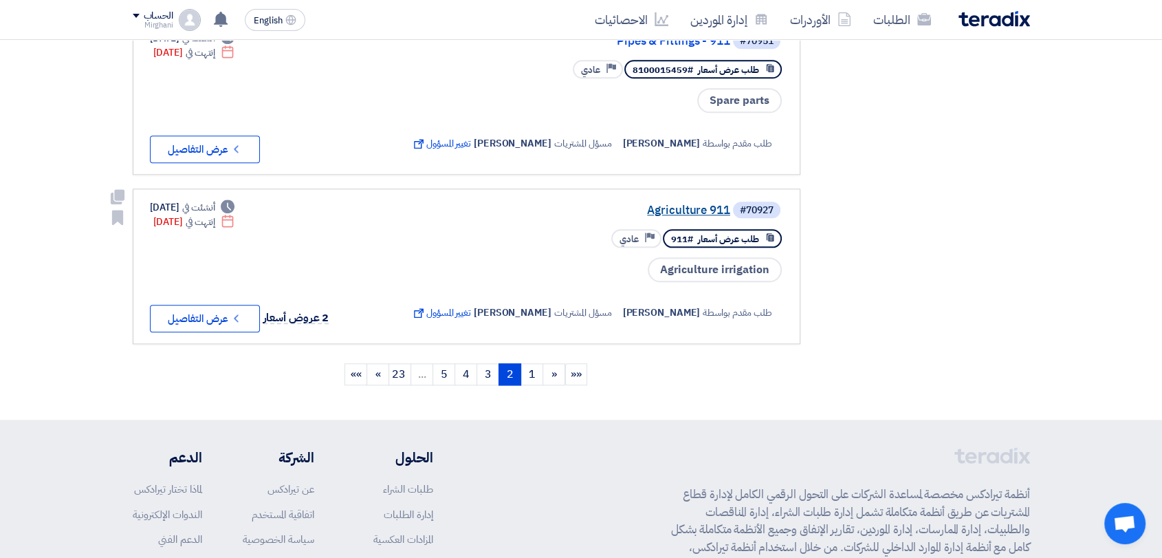
click at [668, 217] on link "Agriculture 911" at bounding box center [592, 210] width 275 height 12
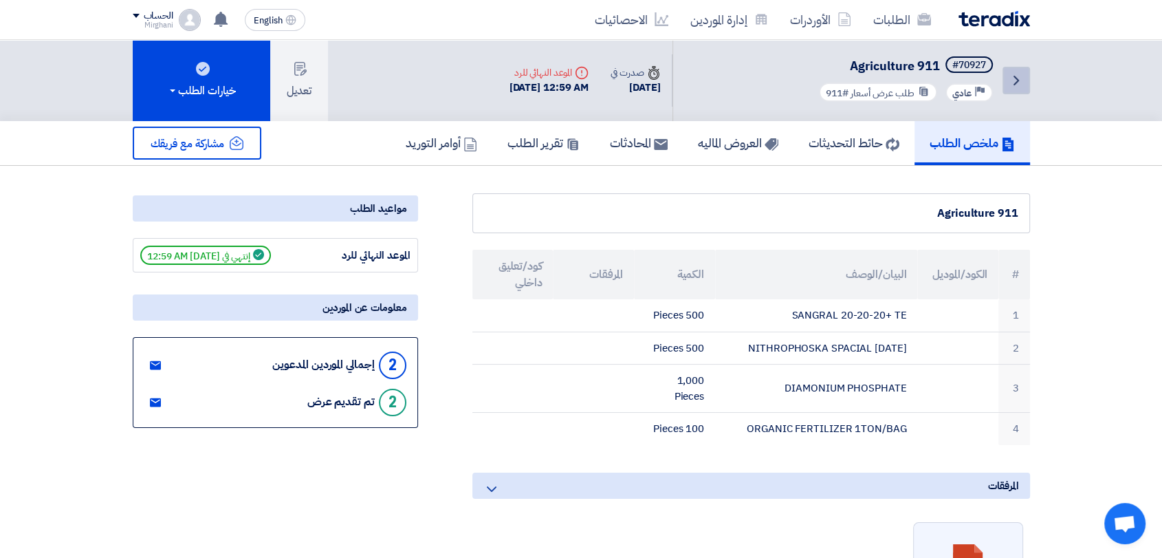
click at [1023, 84] on icon "Back" at bounding box center [1016, 80] width 17 height 17
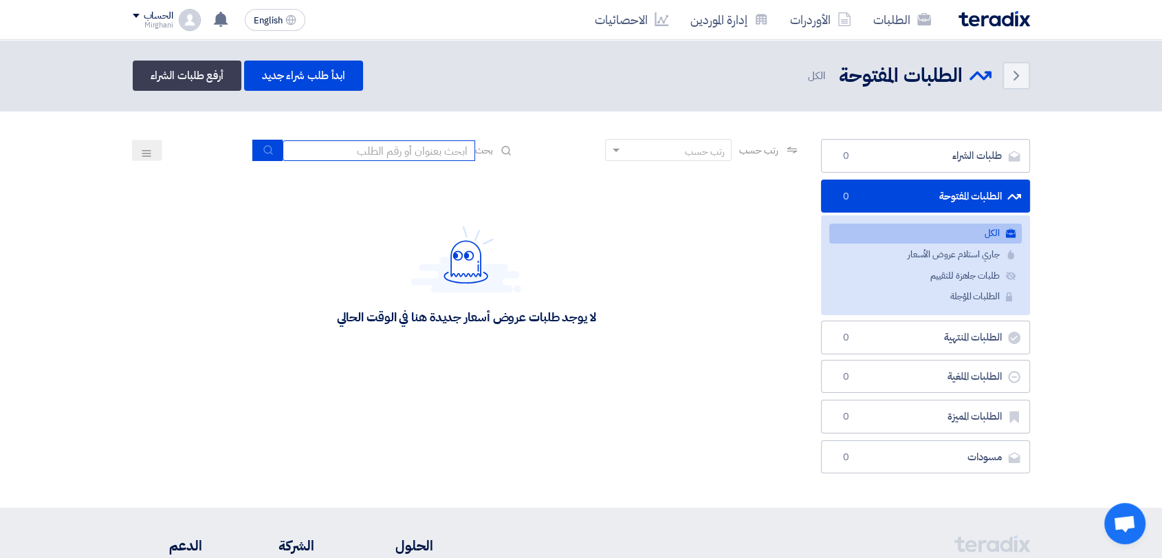
click at [406, 147] on input at bounding box center [379, 150] width 193 height 21
type input "911"
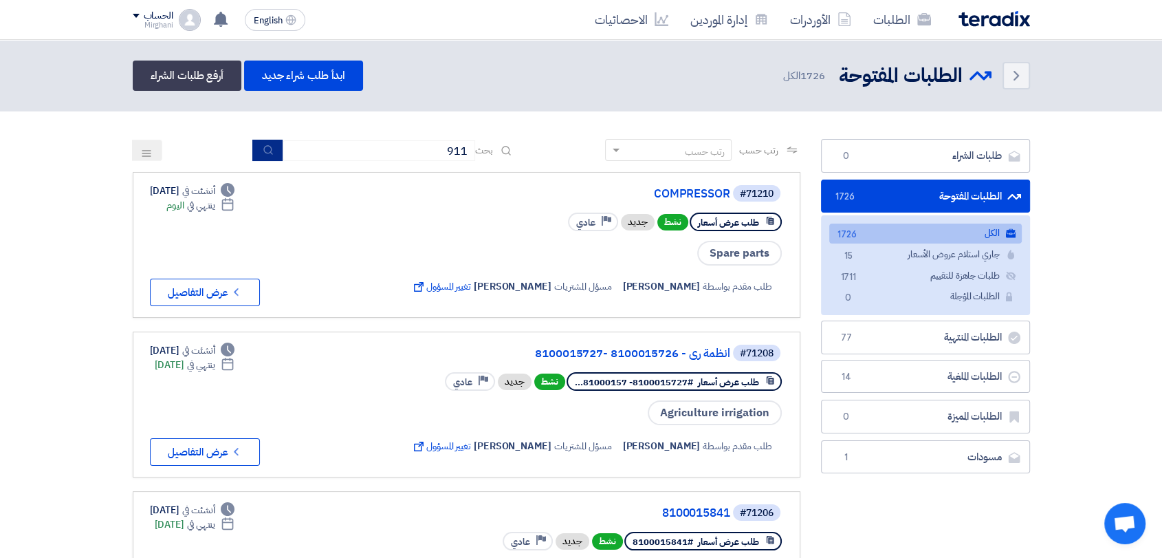
click at [263, 147] on icon "submit" at bounding box center [268, 149] width 11 height 11
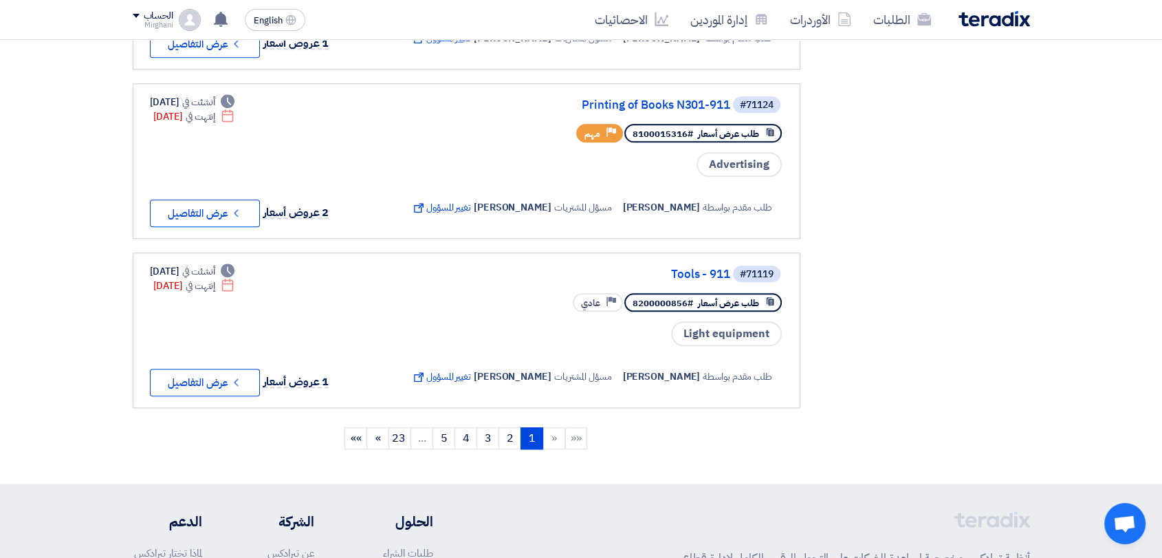
scroll to position [1528, 0]
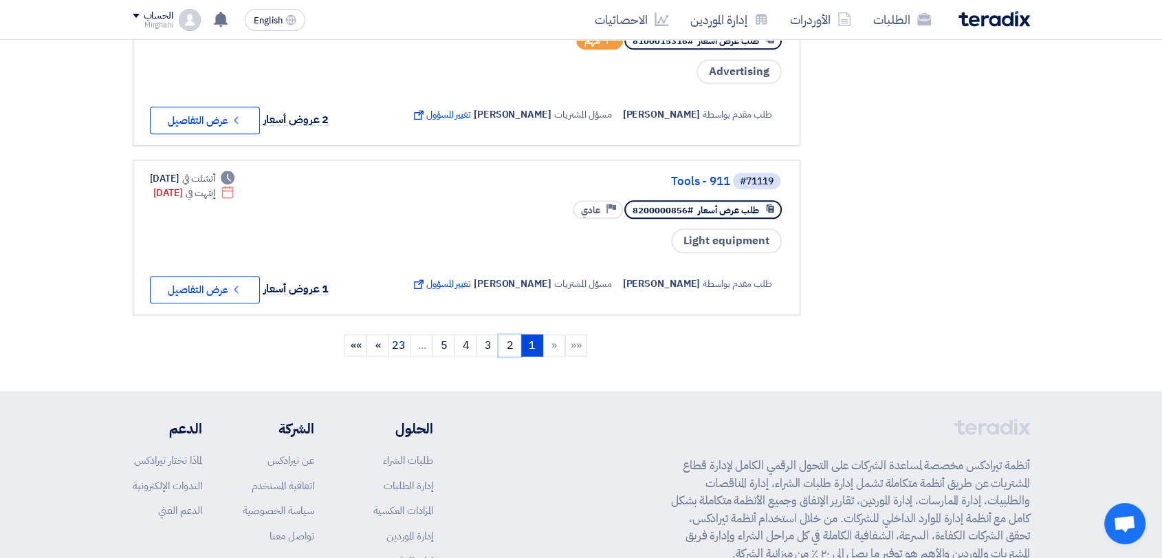
drag, startPoint x: 395, startPoint y: 311, endPoint x: 505, endPoint y: 443, distance: 171.9
click at [505, 356] on link "2" at bounding box center [510, 345] width 23 height 22
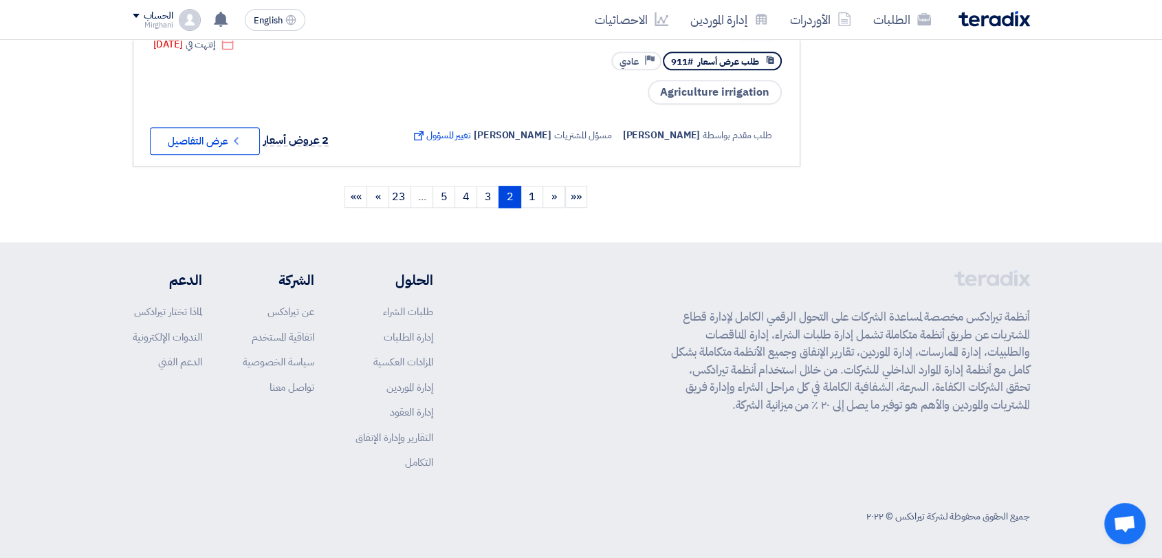
scroll to position [1682, 0]
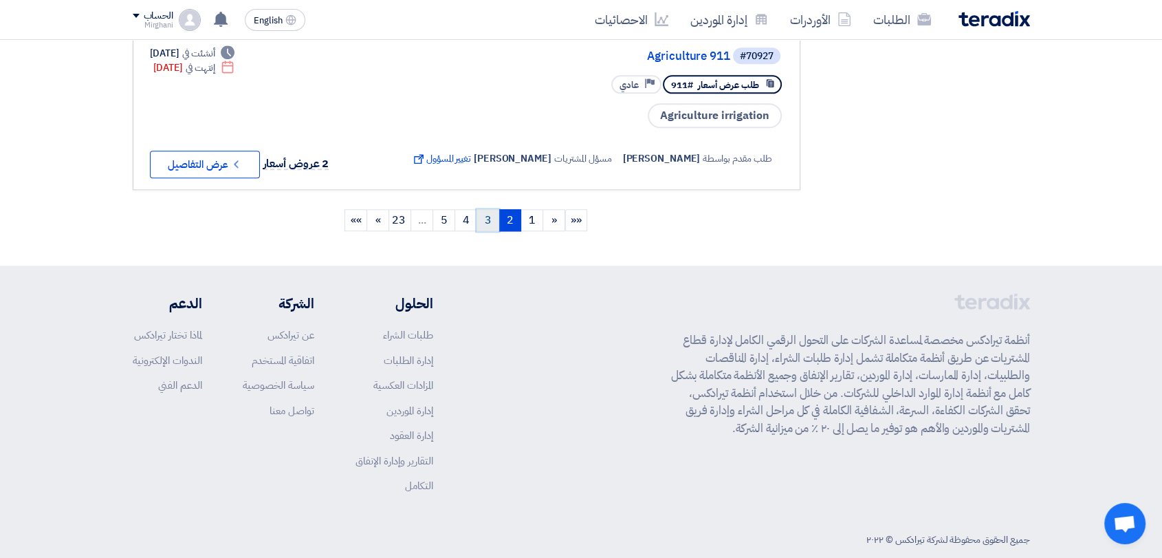
click at [490, 231] on link "3" at bounding box center [488, 220] width 23 height 22
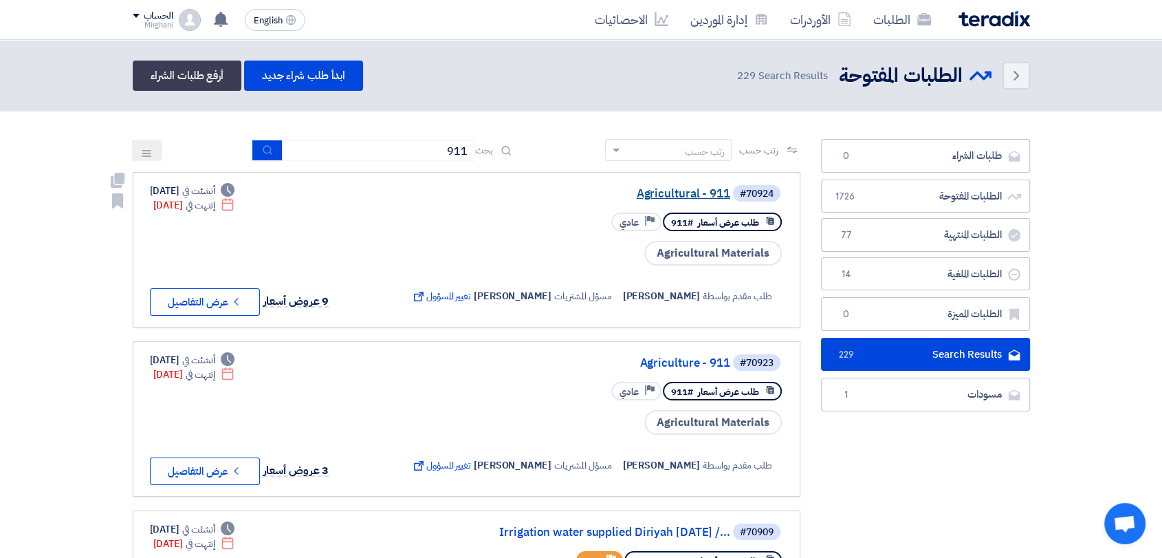
click at [649, 188] on link "Agricultural - 911" at bounding box center [592, 194] width 275 height 12
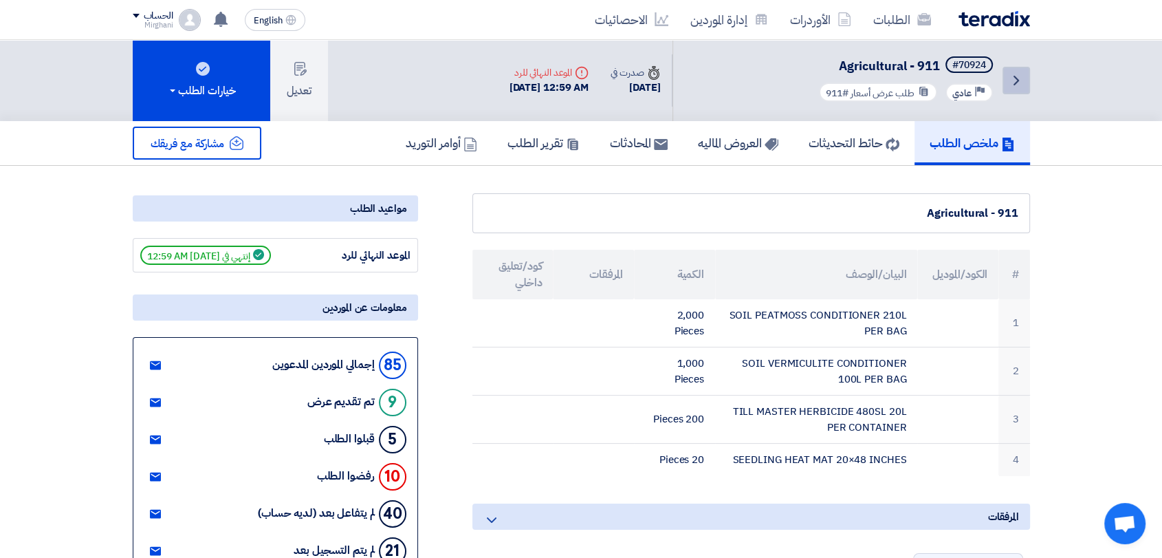
click at [1016, 73] on icon "Back" at bounding box center [1016, 80] width 17 height 17
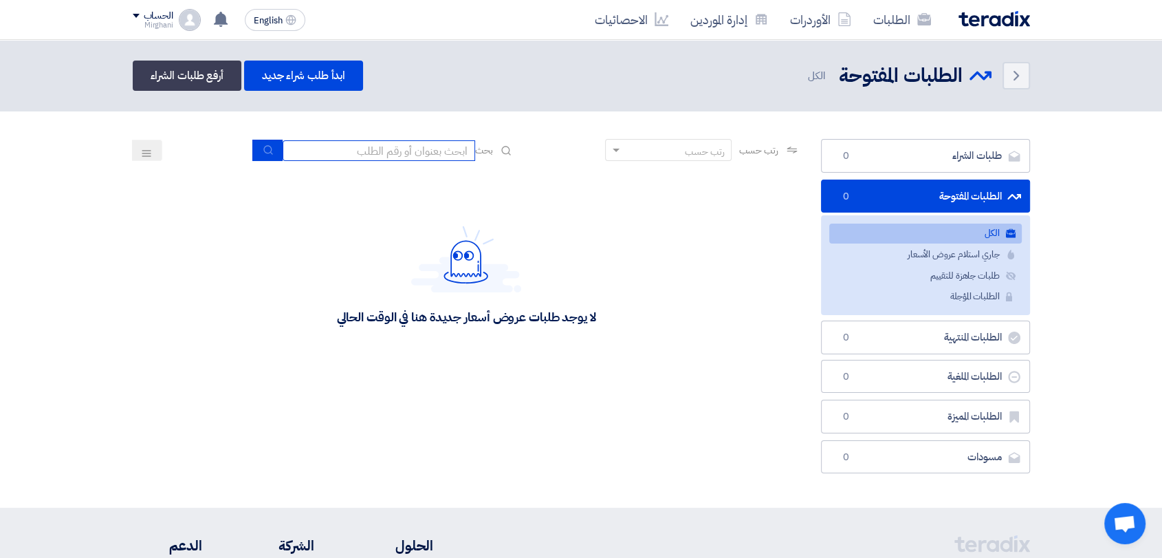
click at [381, 157] on input at bounding box center [379, 150] width 193 height 21
type input "911"
click at [252, 153] on button "submit" at bounding box center [267, 150] width 30 height 21
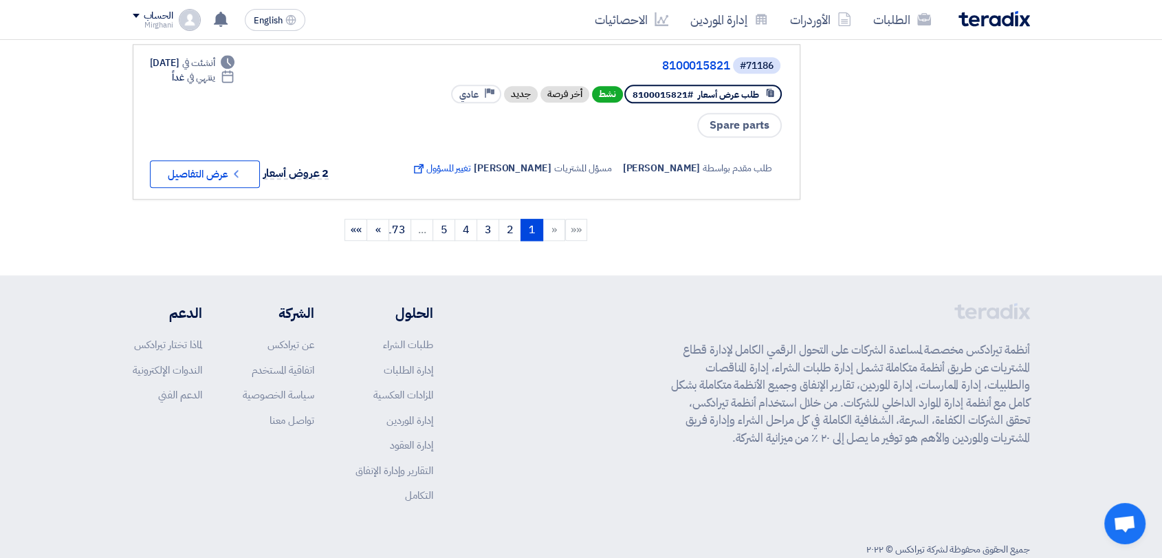
scroll to position [1676, 0]
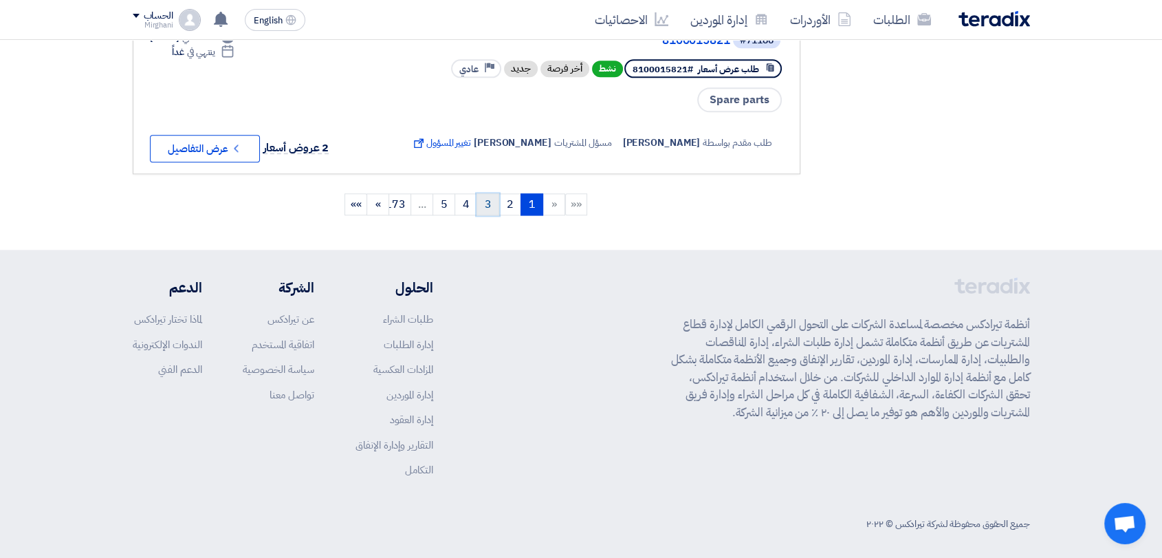
click at [488, 193] on link "3" at bounding box center [488, 204] width 23 height 22
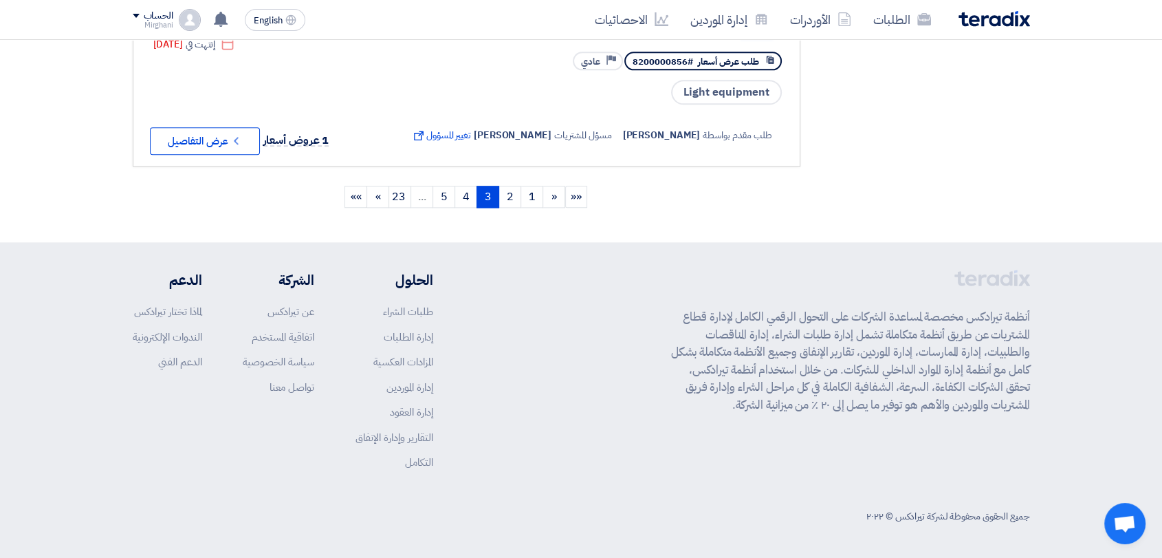
scroll to position [1769, 0]
click at [484, 193] on link "3 (current)" at bounding box center [488, 197] width 23 height 22
click at [486, 194] on link "3 (current)" at bounding box center [488, 197] width 23 height 22
click at [512, 202] on link "2" at bounding box center [510, 197] width 23 height 22
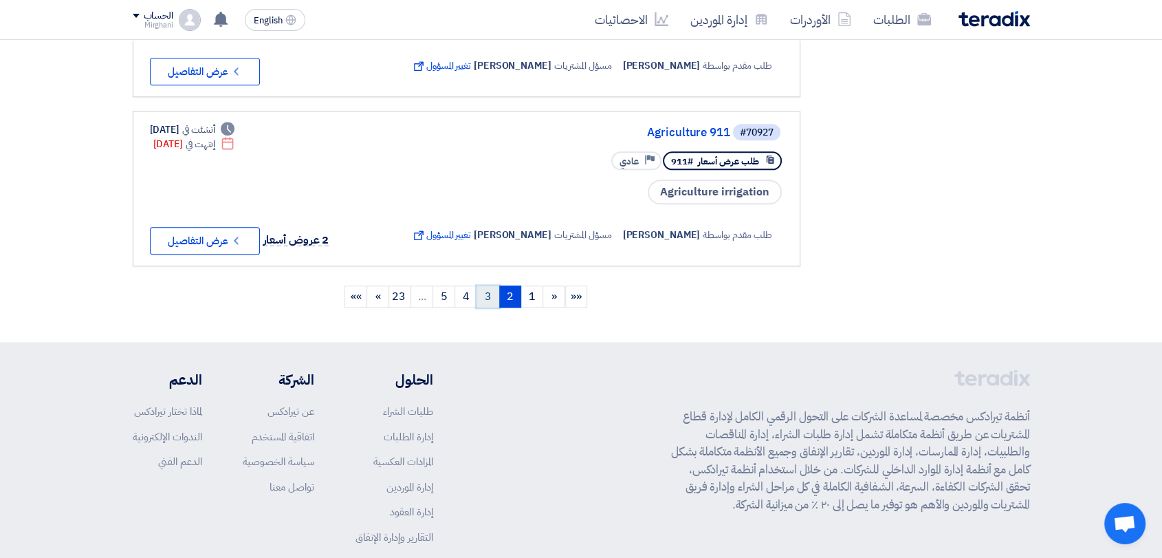
click at [486, 307] on link "3" at bounding box center [488, 296] width 23 height 22
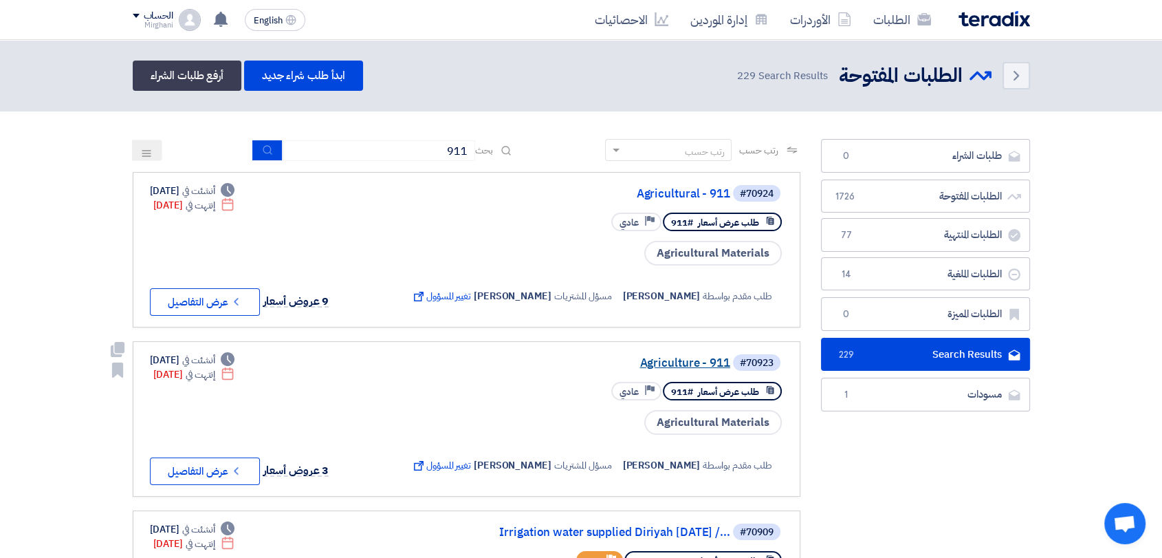
click at [665, 357] on link "Agriculture - 911" at bounding box center [592, 363] width 275 height 12
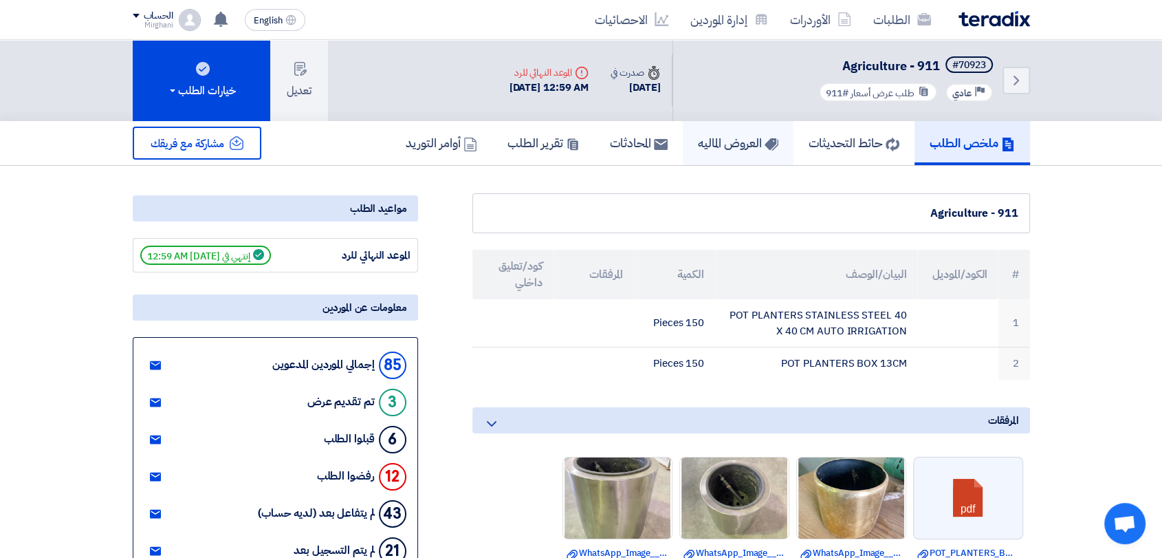
click at [728, 155] on link "العروض الماليه" at bounding box center [738, 143] width 111 height 44
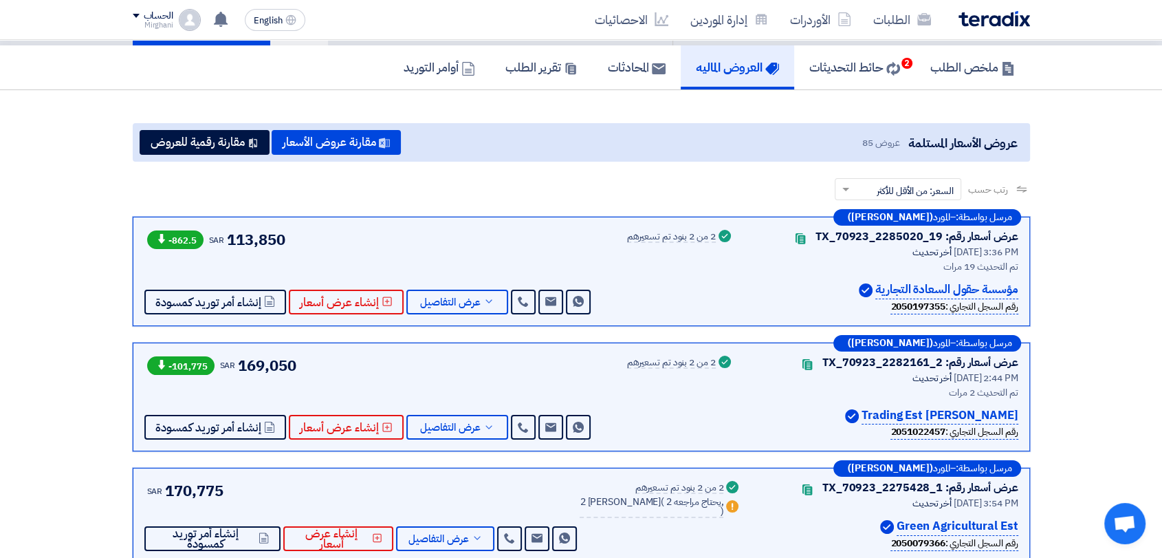
drag, startPoint x: 669, startPoint y: 298, endPoint x: 644, endPoint y: 350, distance: 57.5
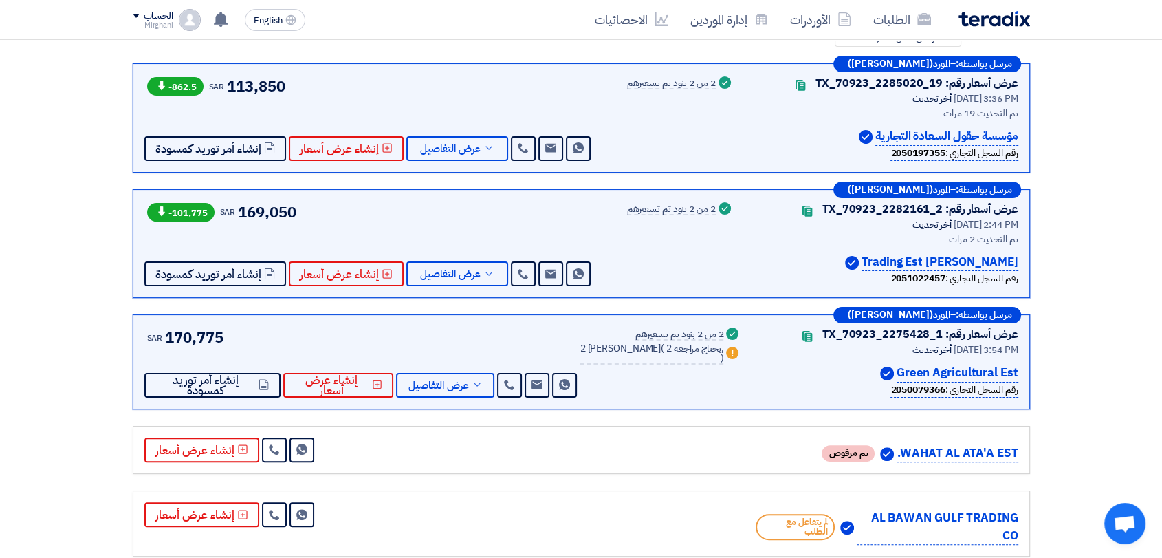
drag, startPoint x: 644, startPoint y: 350, endPoint x: 32, endPoint y: 157, distance: 641.0
click at [479, 154] on button "عرض التفاصيل" at bounding box center [457, 148] width 102 height 25
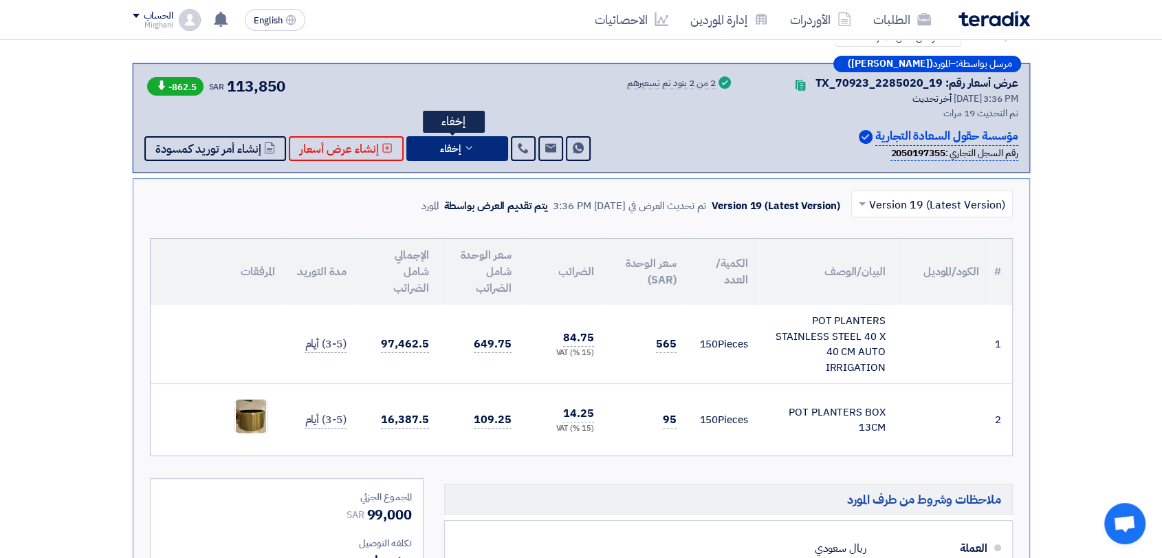
click at [451, 151] on span "إخفاء" at bounding box center [450, 149] width 21 height 10
